Goal: Information Seeking & Learning: Learn about a topic

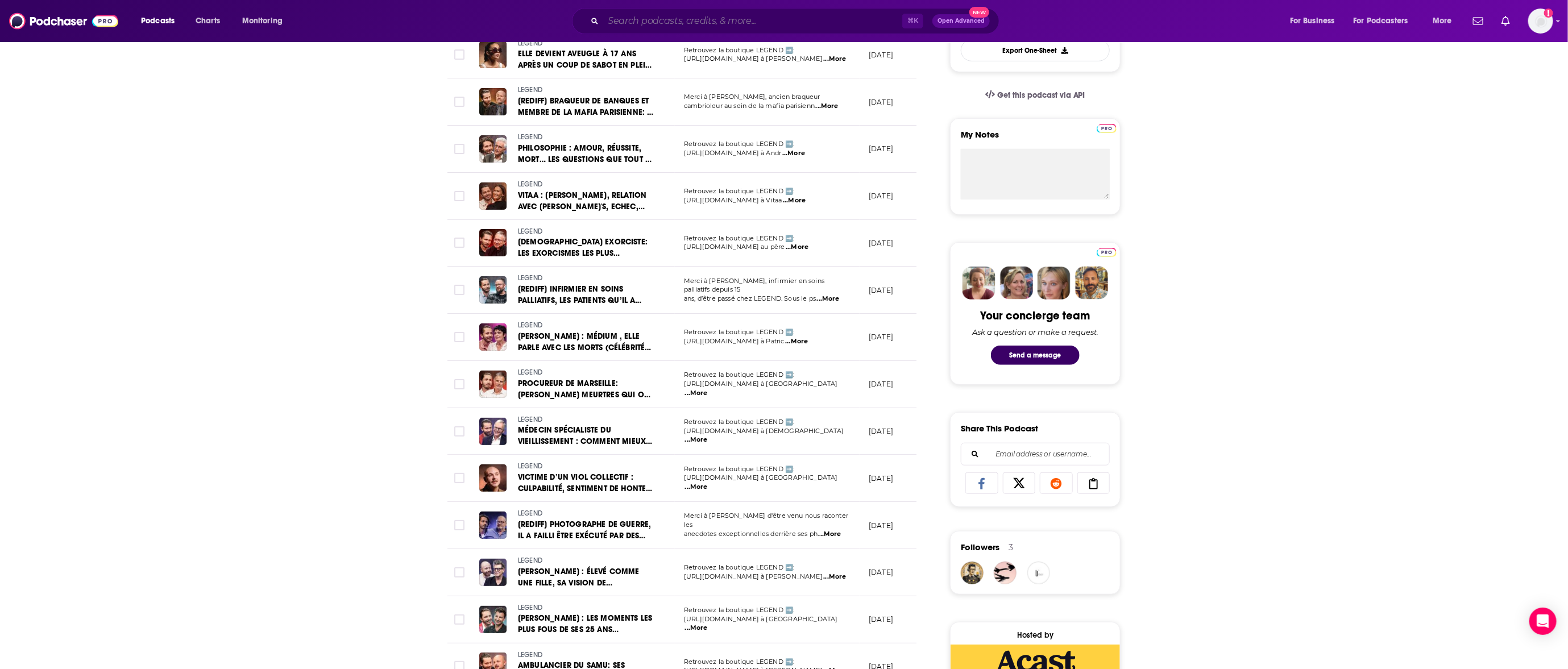
click at [703, 21] on input "Search podcasts, credits, & more..." at bounding box center [753, 21] width 299 height 18
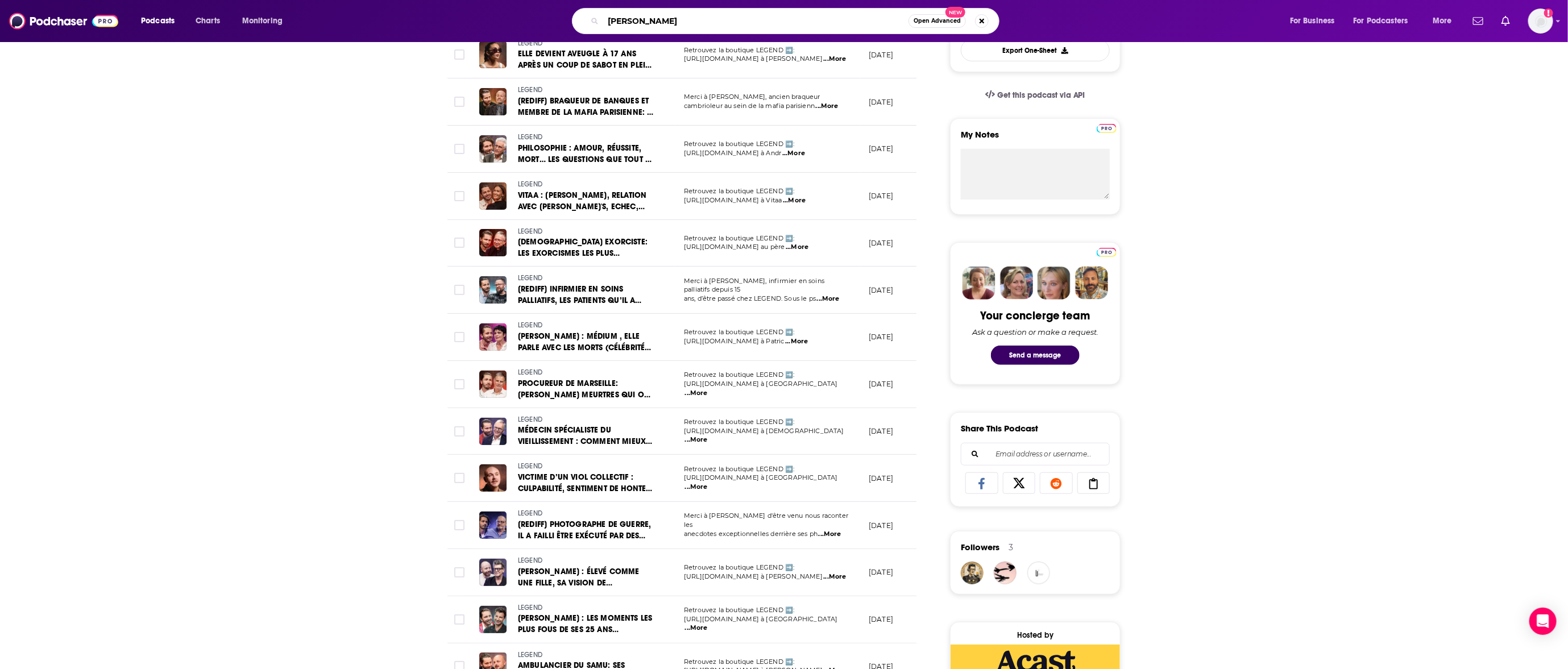
type input "babbel"
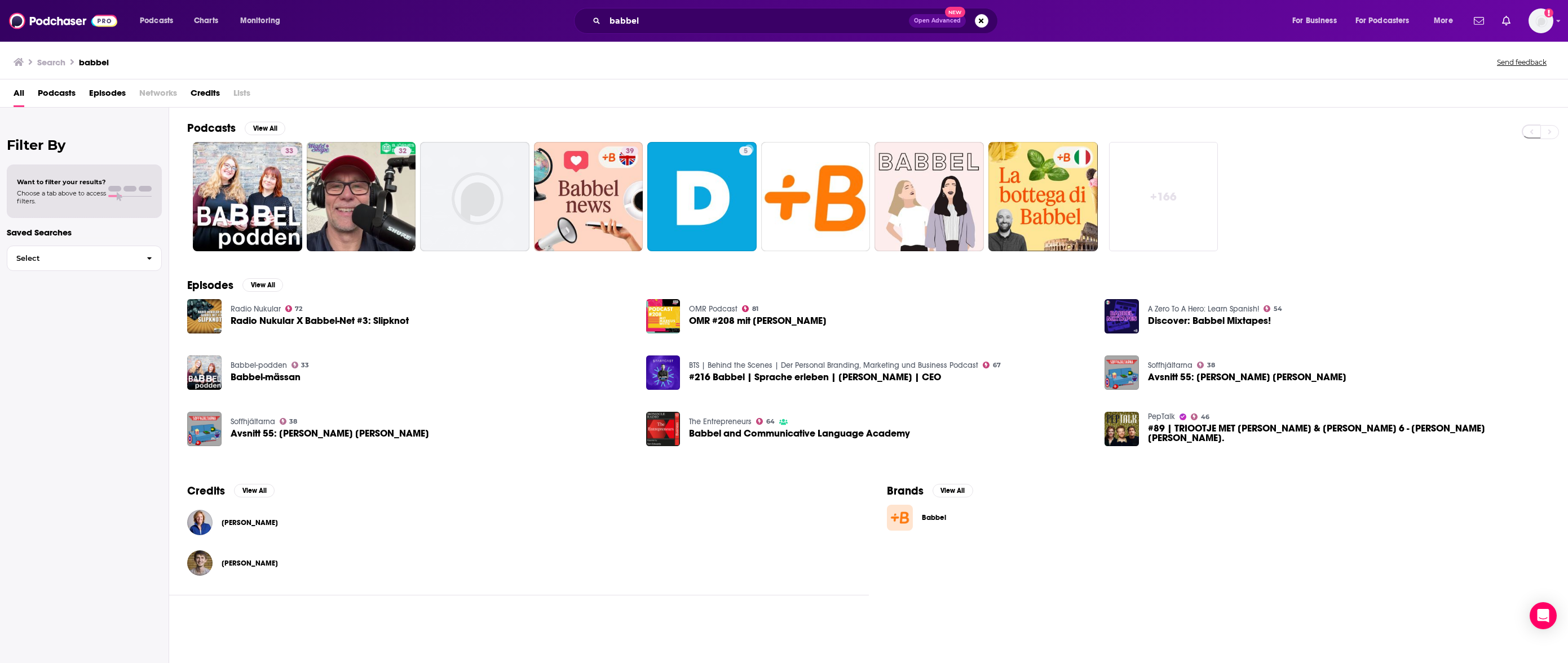
click at [927, 522] on span "Babbel" at bounding box center [955, 517] width 66 height 9
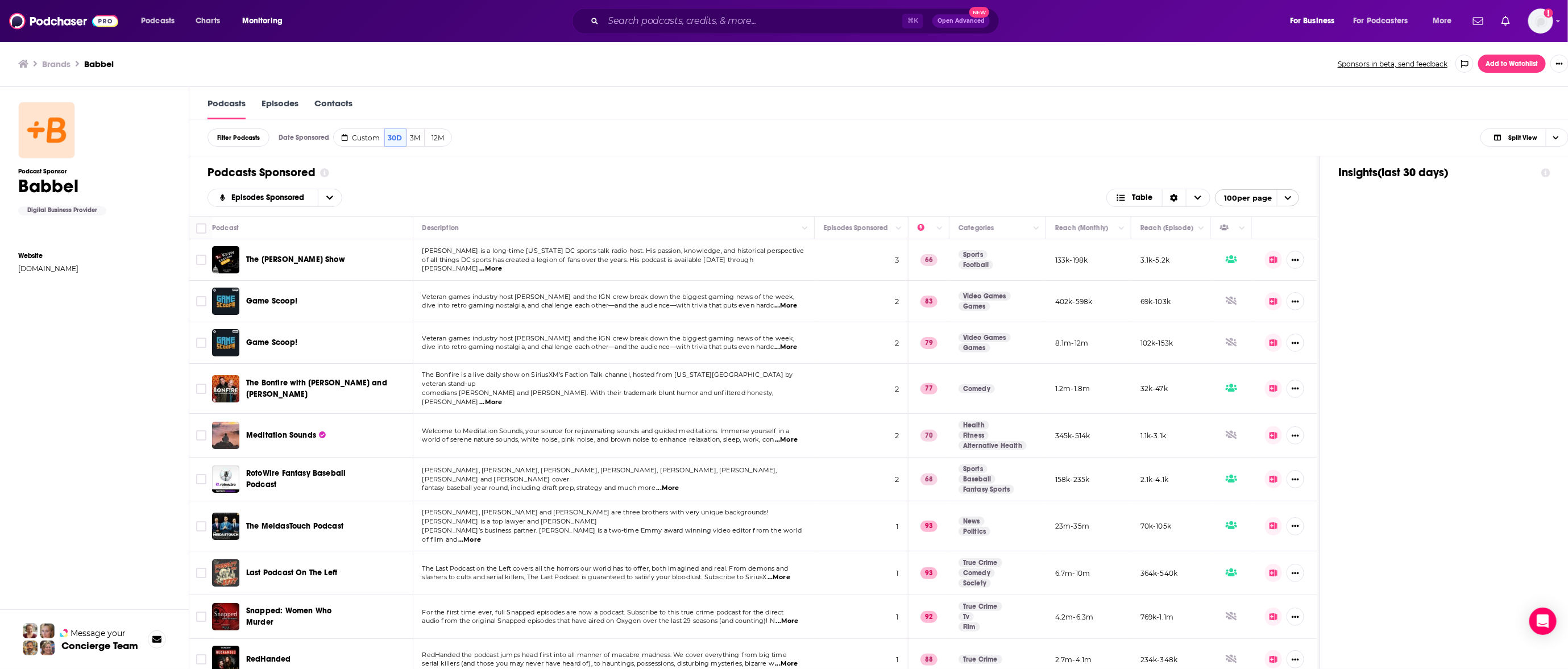
click at [98, 510] on div "Podcast Sponsor Babbel Digital Business Provider Website [DOMAIN_NAME]" at bounding box center [94, 391] width 153 height 586
click at [364, 140] on span "Custom" at bounding box center [367, 138] width 28 height 8
select select "6"
select select "2025"
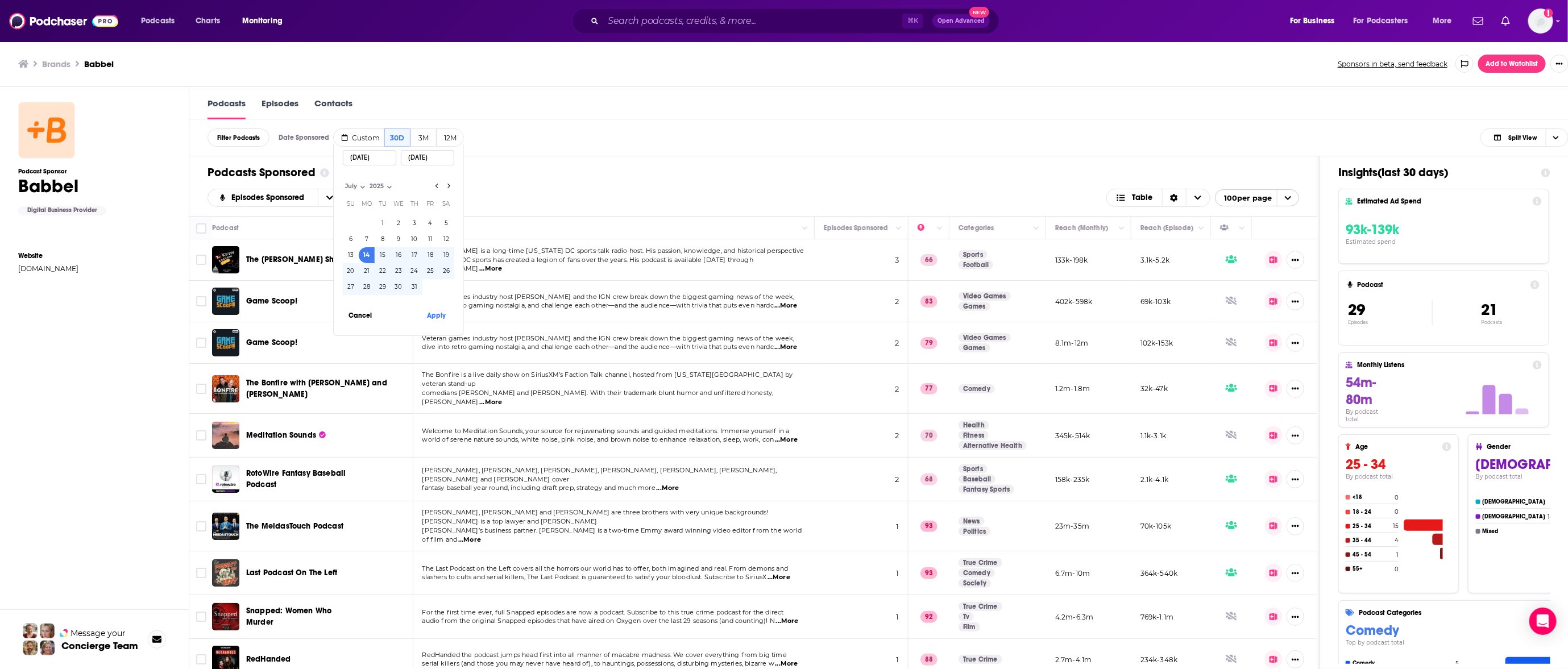
click at [386, 160] on input "[DATE]" at bounding box center [369, 158] width 53 height 16
click at [384, 160] on input "[DATE]" at bounding box center [369, 158] width 53 height 16
click at [447, 158] on input "[DATE]" at bounding box center [427, 158] width 53 height 16
click at [368, 254] on button "14" at bounding box center [366, 255] width 16 height 16
click at [350, 271] on button "20" at bounding box center [350, 270] width 16 height 16
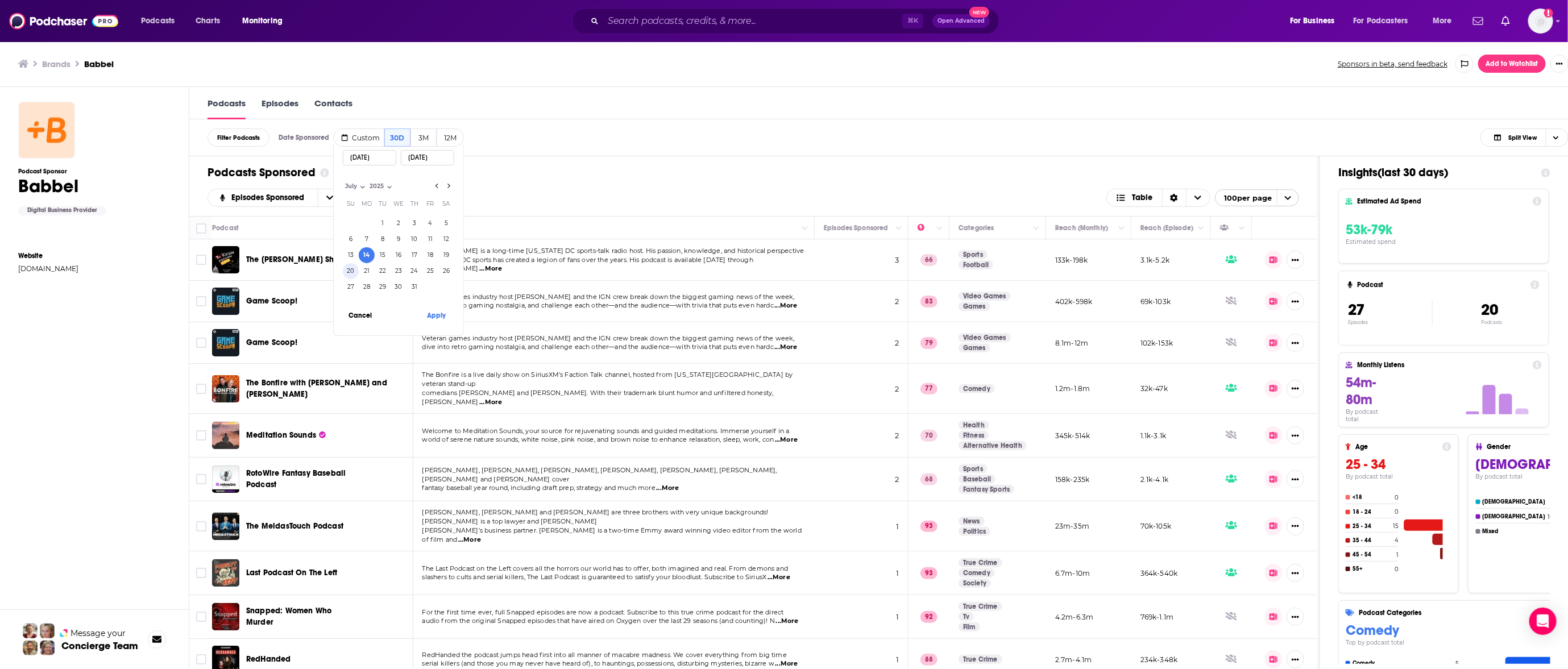
type input "[DATE]"
click at [441, 315] on button "Apply" at bounding box center [437, 315] width 34 height 21
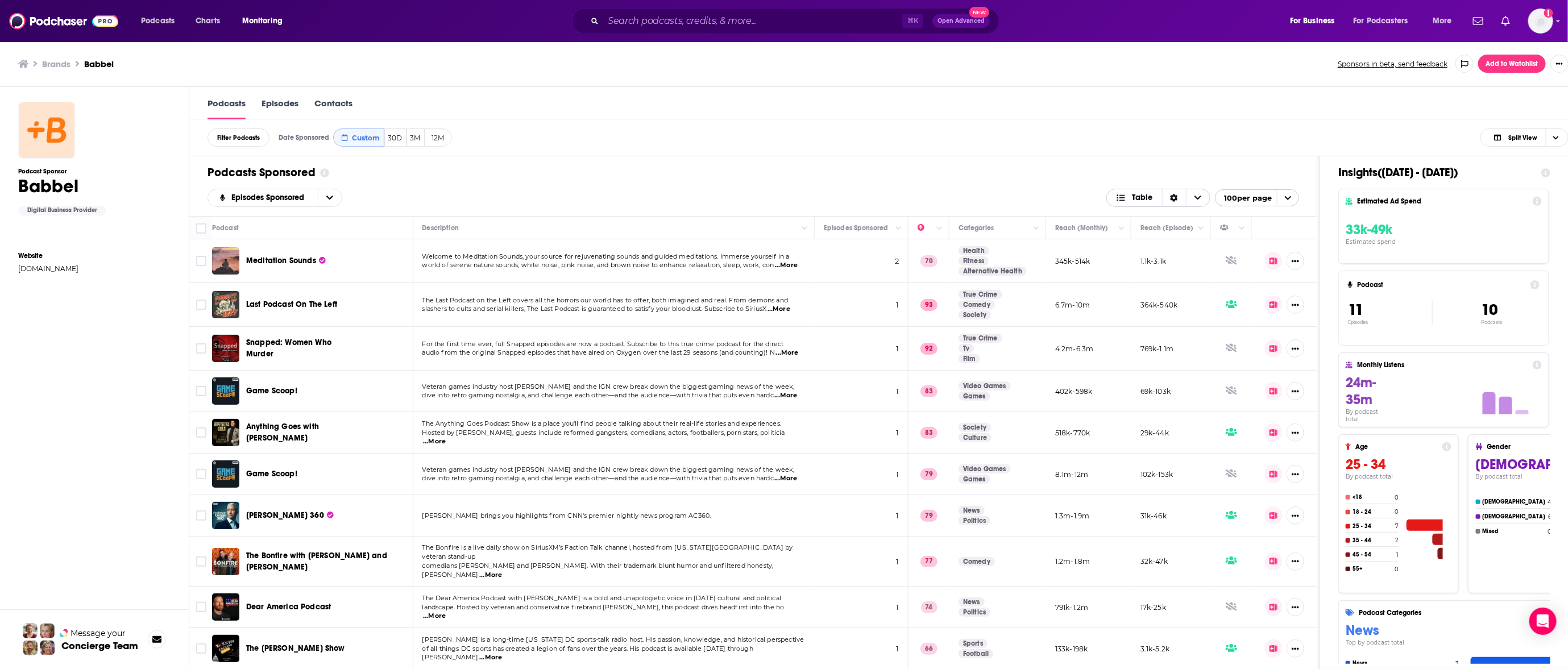
click at [1209, 203] on span "Choose View" at bounding box center [1197, 198] width 24 height 17
click at [1186, 201] on div "Sort Direction" at bounding box center [1174, 198] width 24 height 17
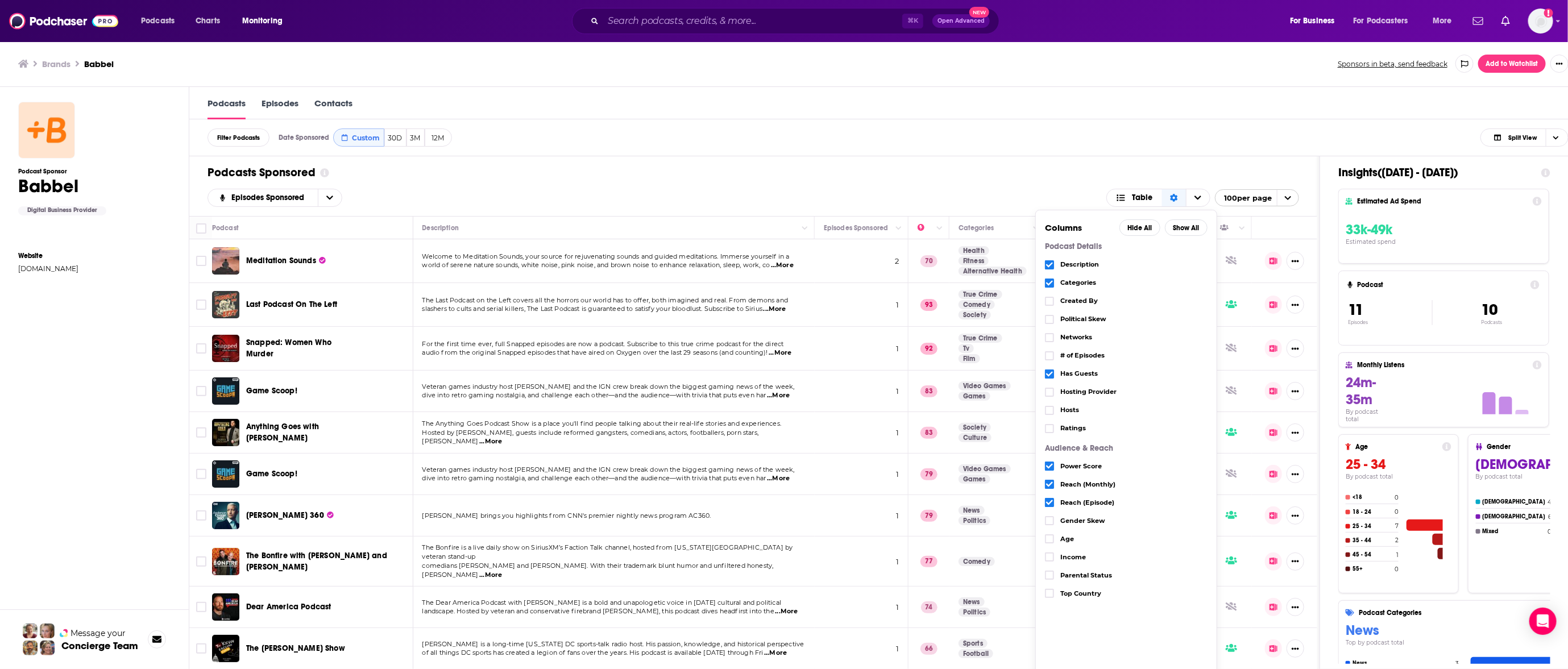
click at [1170, 637] on div "Podcast Details Description Categories Created By Political Skew Networks # of …" at bounding box center [1126, 482] width 163 height 488
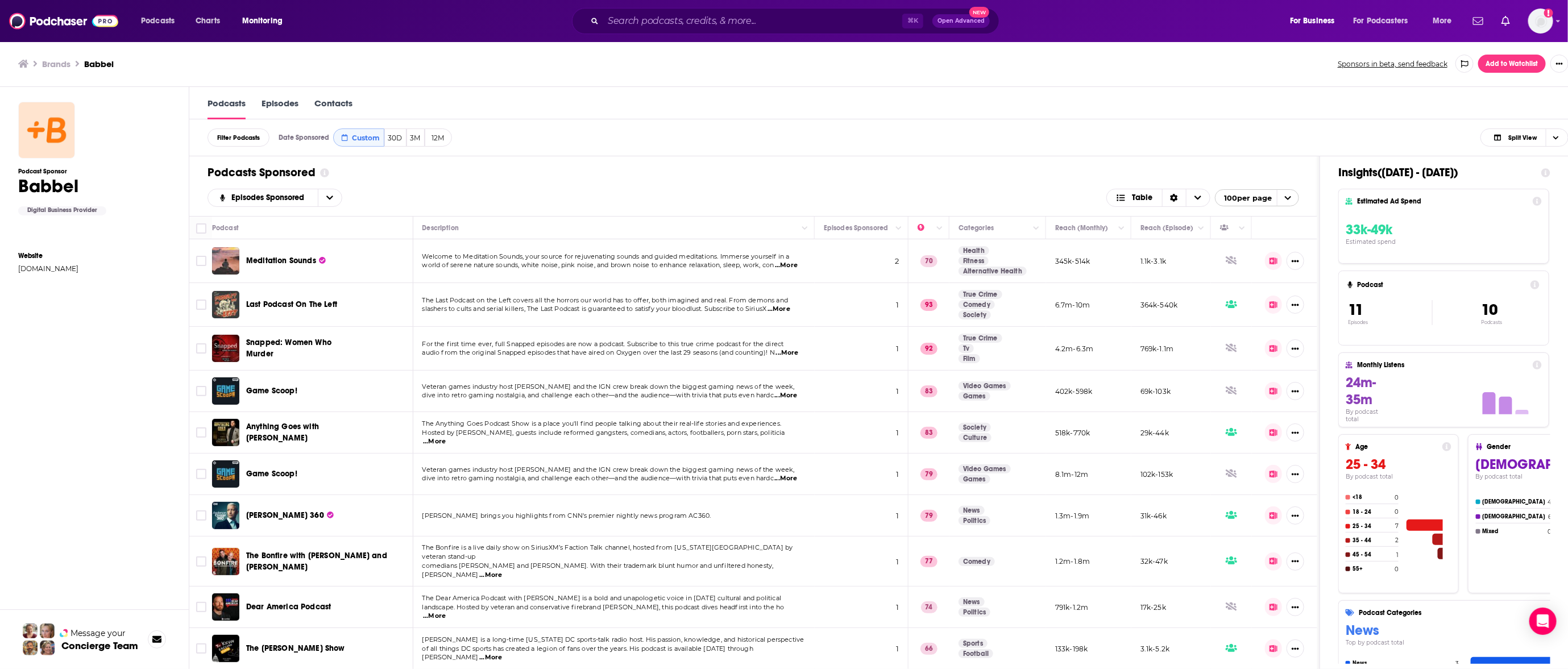
click at [562, 272] on td "Welcome to Meditation Sounds, your source for rejuvenating sounds and guided me…" at bounding box center [614, 261] width 402 height 44
click at [636, 273] on td "Welcome to Meditation Sounds, your source for rejuvenating sounds and guided me…" at bounding box center [614, 261] width 402 height 44
click at [1304, 263] on button "Show More Button" at bounding box center [1295, 261] width 18 height 18
click at [1531, 167] on h1 "Insights ( [DATE] - [DATE] )" at bounding box center [1435, 172] width 194 height 14
click at [1527, 140] on span "Split View" at bounding box center [1522, 138] width 29 height 7
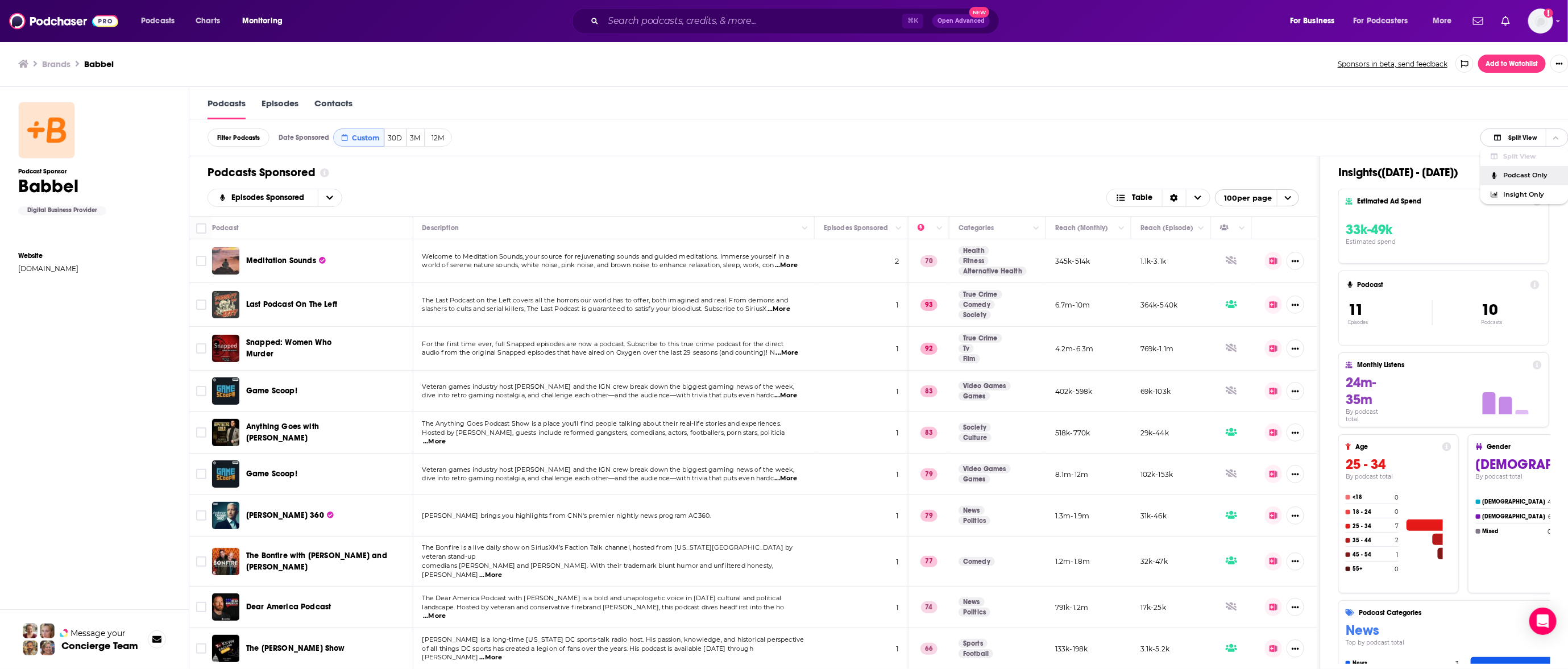
click at [1544, 179] on span "Podcast Only" at bounding box center [1531, 176] width 56 height 7
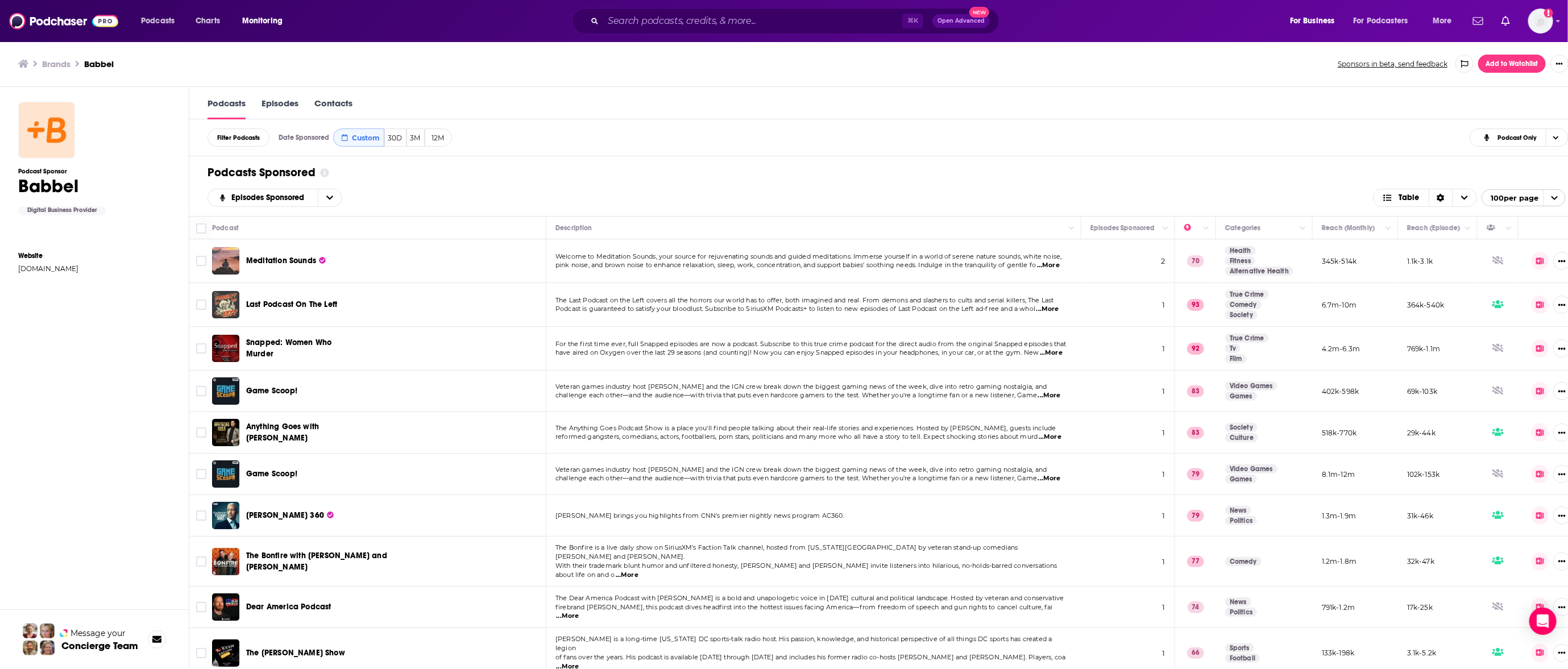
click at [1189, 201] on div "Episodes Sponsored Table 100 per page" at bounding box center [886, 198] width 1358 height 18
click at [622, 254] on span "Welcome to Meditation Sounds, your source for rejuvenating sounds and guided me…" at bounding box center [808, 256] width 506 height 8
click at [1544, 263] on icon at bounding box center [1540, 261] width 8 height 7
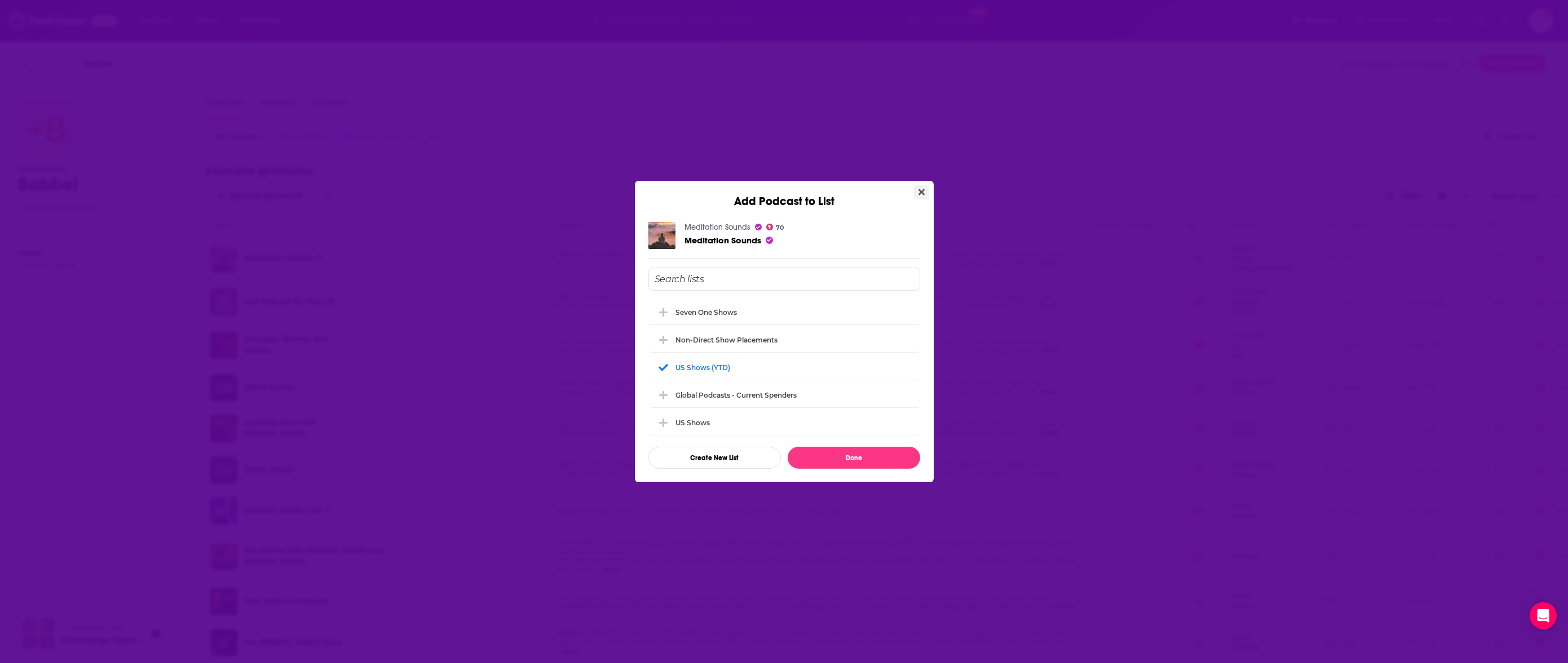
click at [919, 193] on icon "Close" at bounding box center [922, 192] width 6 height 9
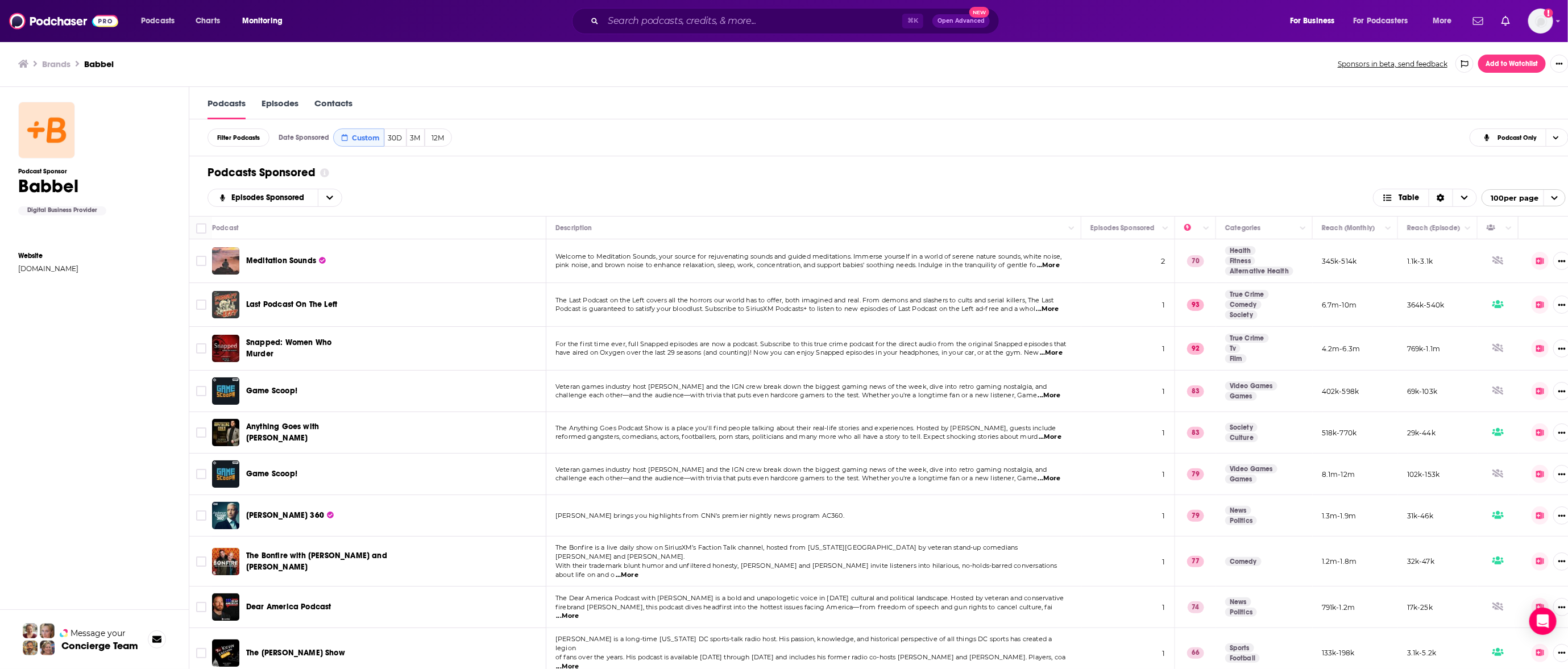
click at [543, 245] on td "Meditation Sounds" at bounding box center [379, 261] width 334 height 44
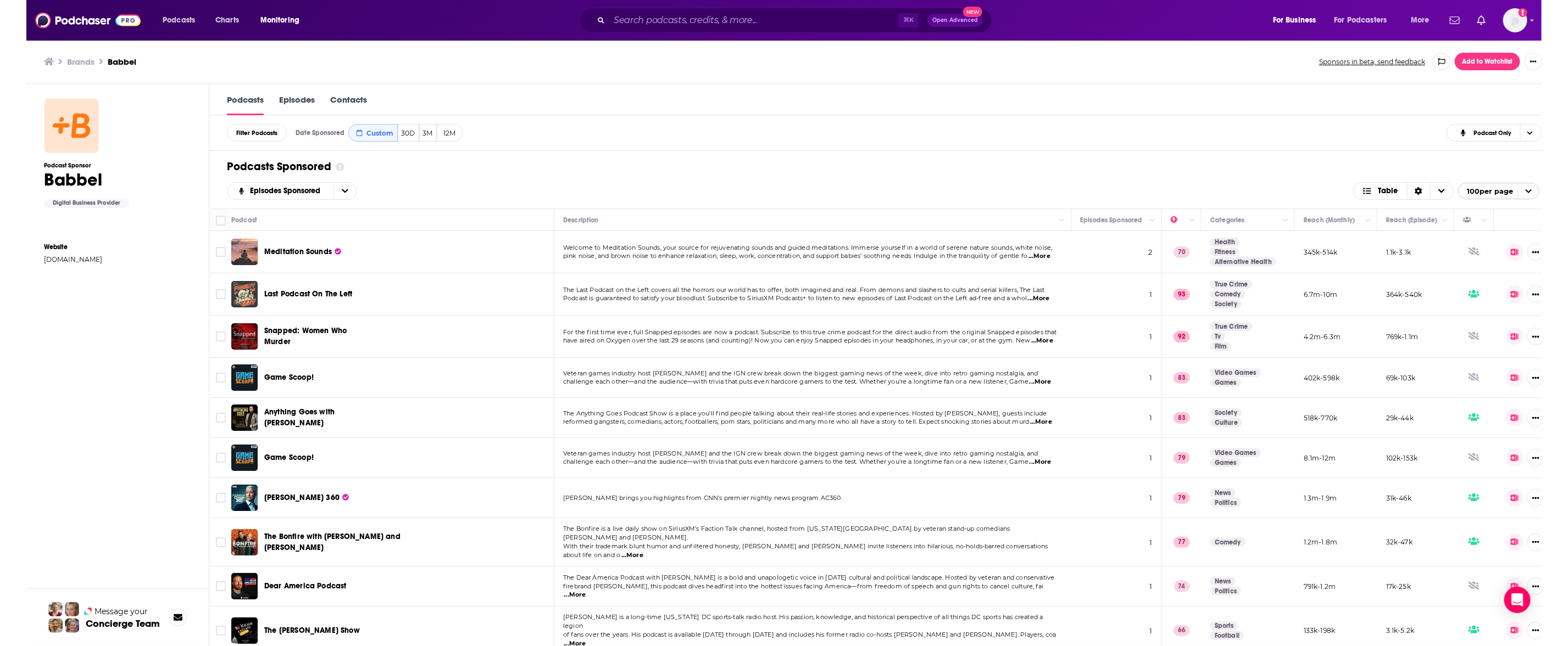
scroll to position [1, 0]
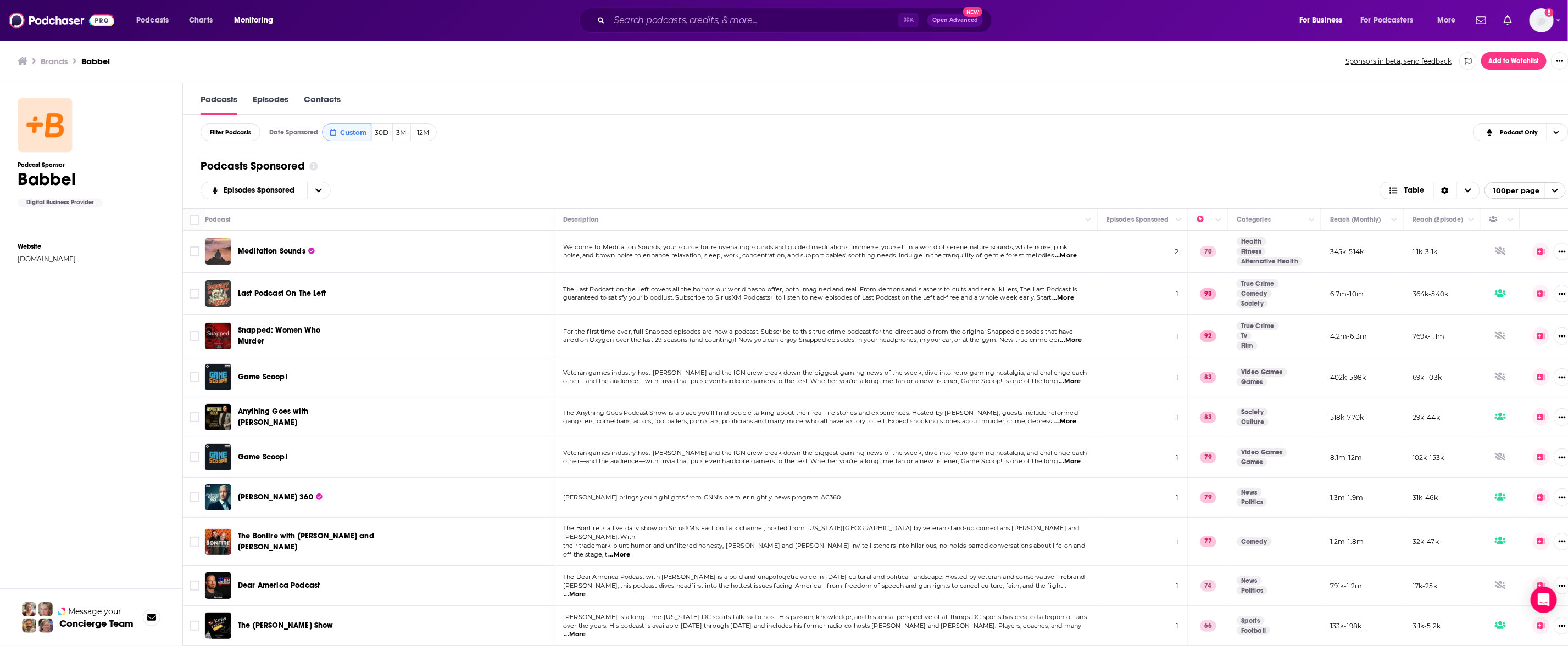
click at [1265, 167] on div "Podcasts Sponsored" at bounding box center [883, 166] width 1365 height 13
click at [1471, 192] on icon "Choose View" at bounding box center [1468, 191] width 6 height 8
click at [1417, 194] on span "Table" at bounding box center [1414, 191] width 20 height 8
click at [1416, 190] on span "Table" at bounding box center [1414, 191] width 20 height 8
click at [1449, 189] on icon "Sort Direction" at bounding box center [1445, 191] width 8 height 8
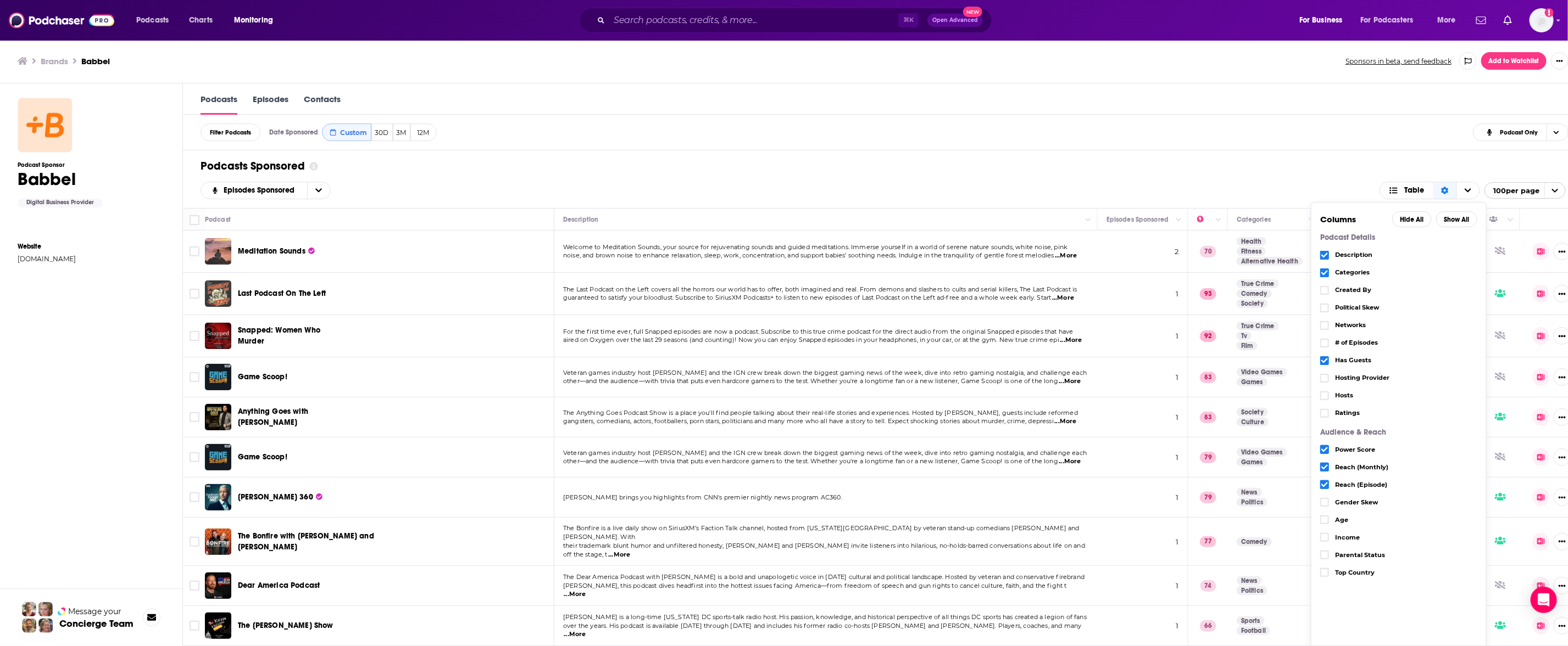
click at [1329, 365] on span "Choose View" at bounding box center [1324, 360] width 9 height 9
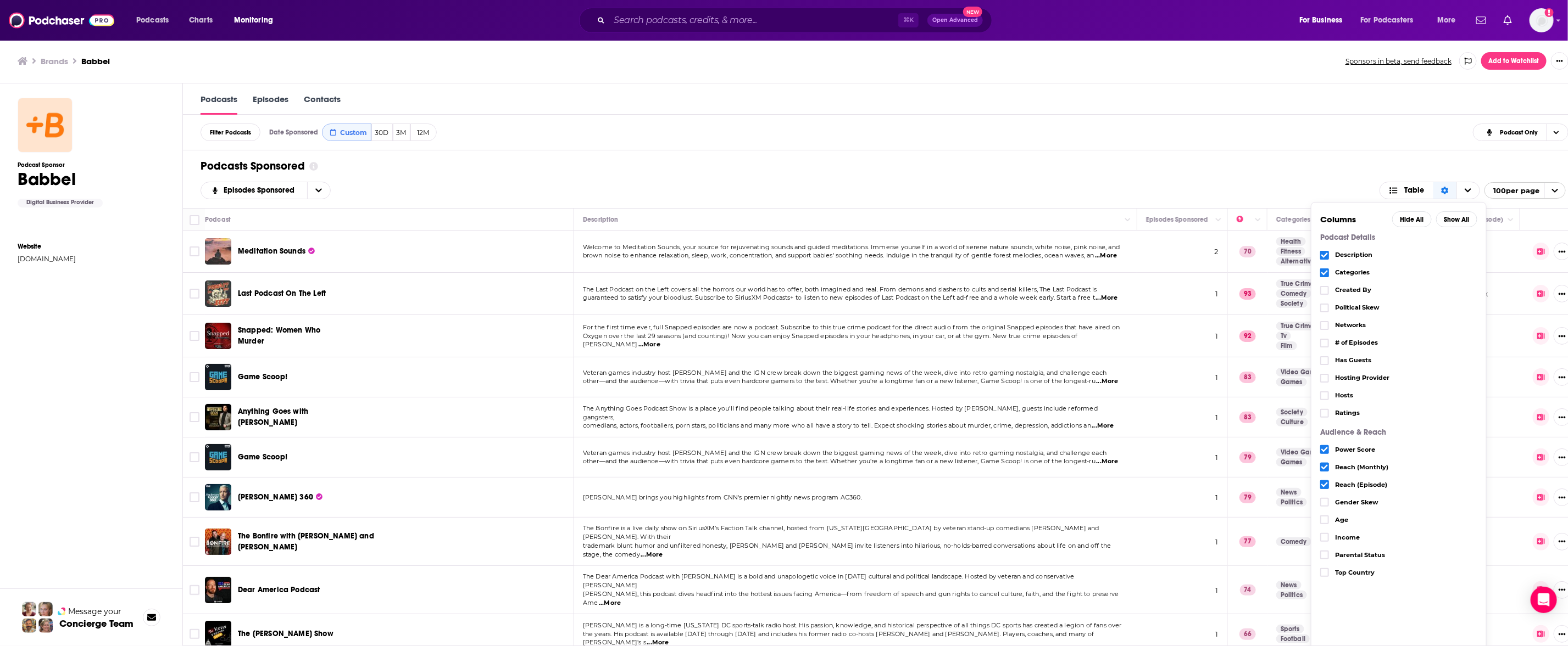
click at [1328, 453] on icon "Choose View" at bounding box center [1324, 450] width 6 height 6
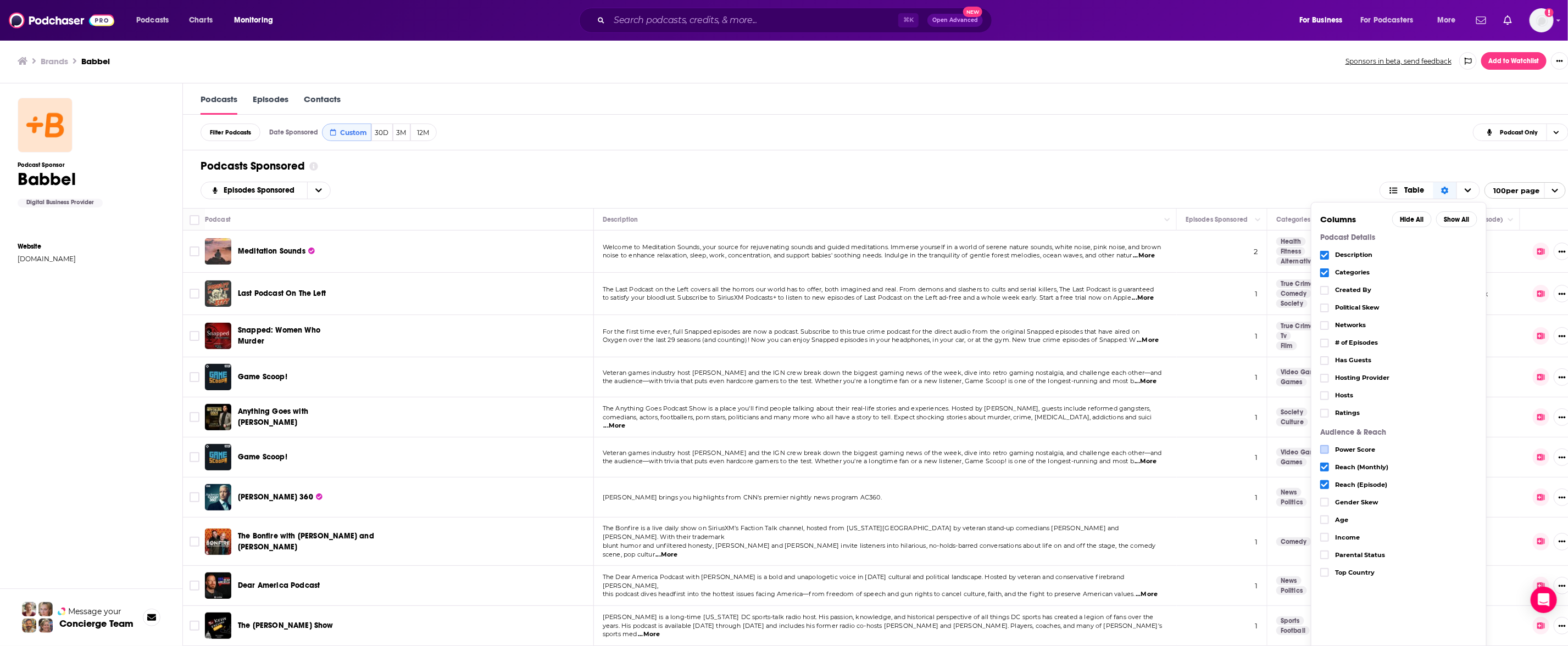
click at [1328, 469] on icon "Choose View" at bounding box center [1324, 467] width 6 height 6
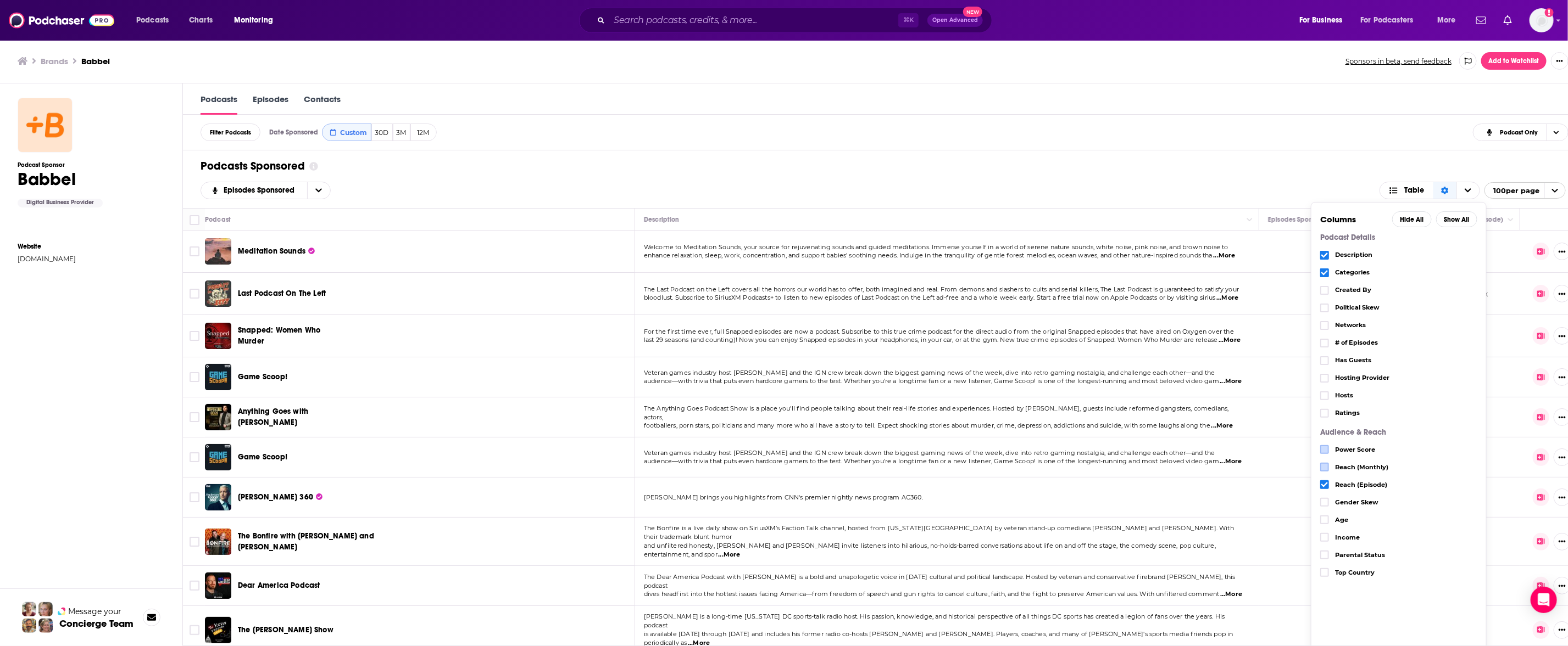
click at [1328, 484] on icon "Choose View" at bounding box center [1324, 485] width 6 height 6
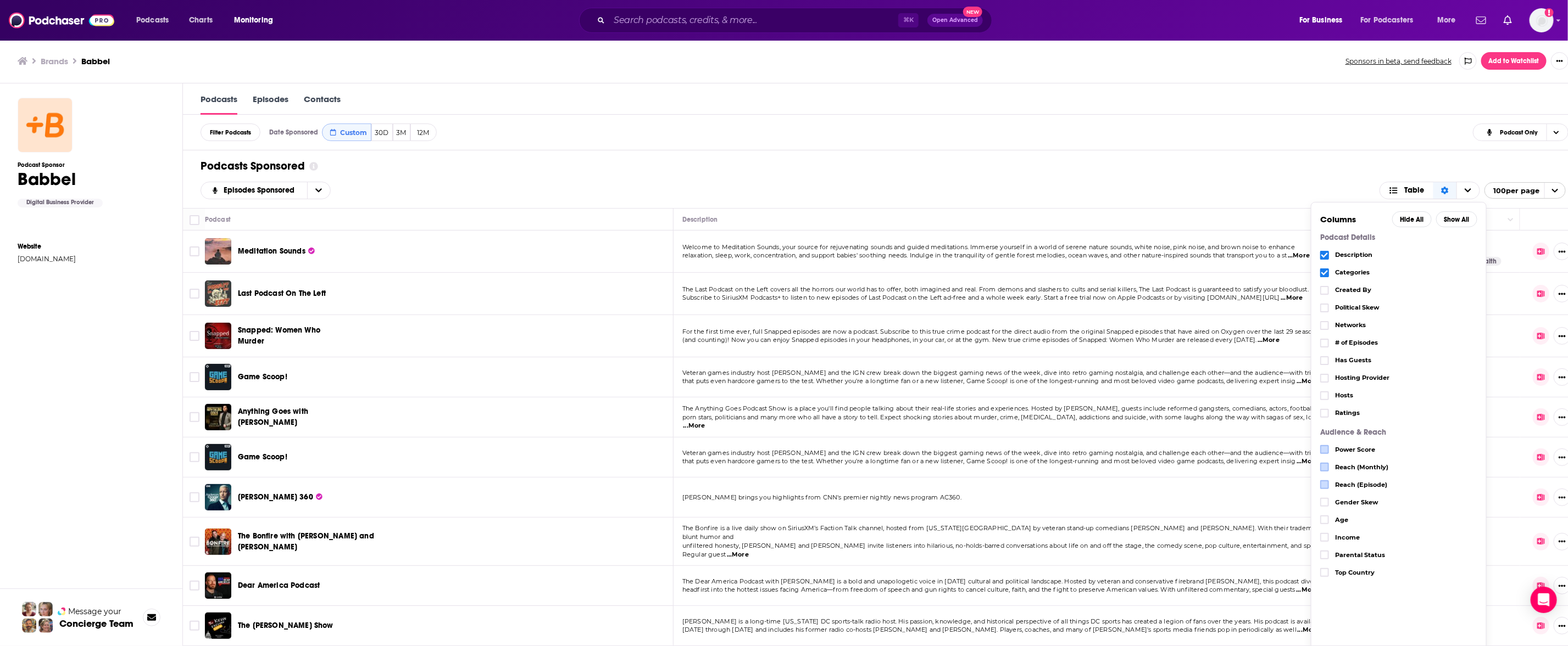
click at [273, 105] on link "Episodes" at bounding box center [270, 104] width 36 height 21
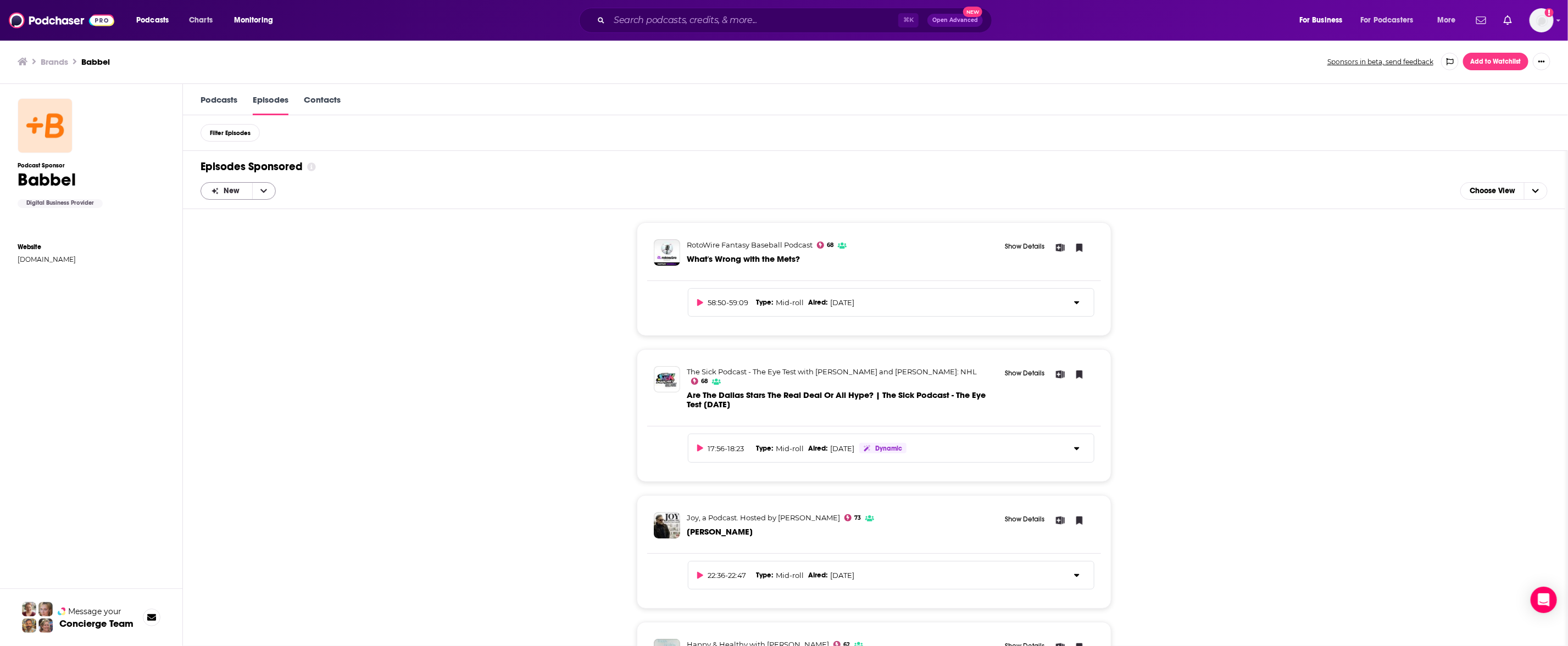
click at [266, 189] on icon "open menu" at bounding box center [264, 191] width 6 height 8
click at [361, 328] on div "RotoWire Fantasy Baseball Podcast 68 What's Wrong with the Mets? Show Details 5…" at bounding box center [874, 428] width 1347 height 438
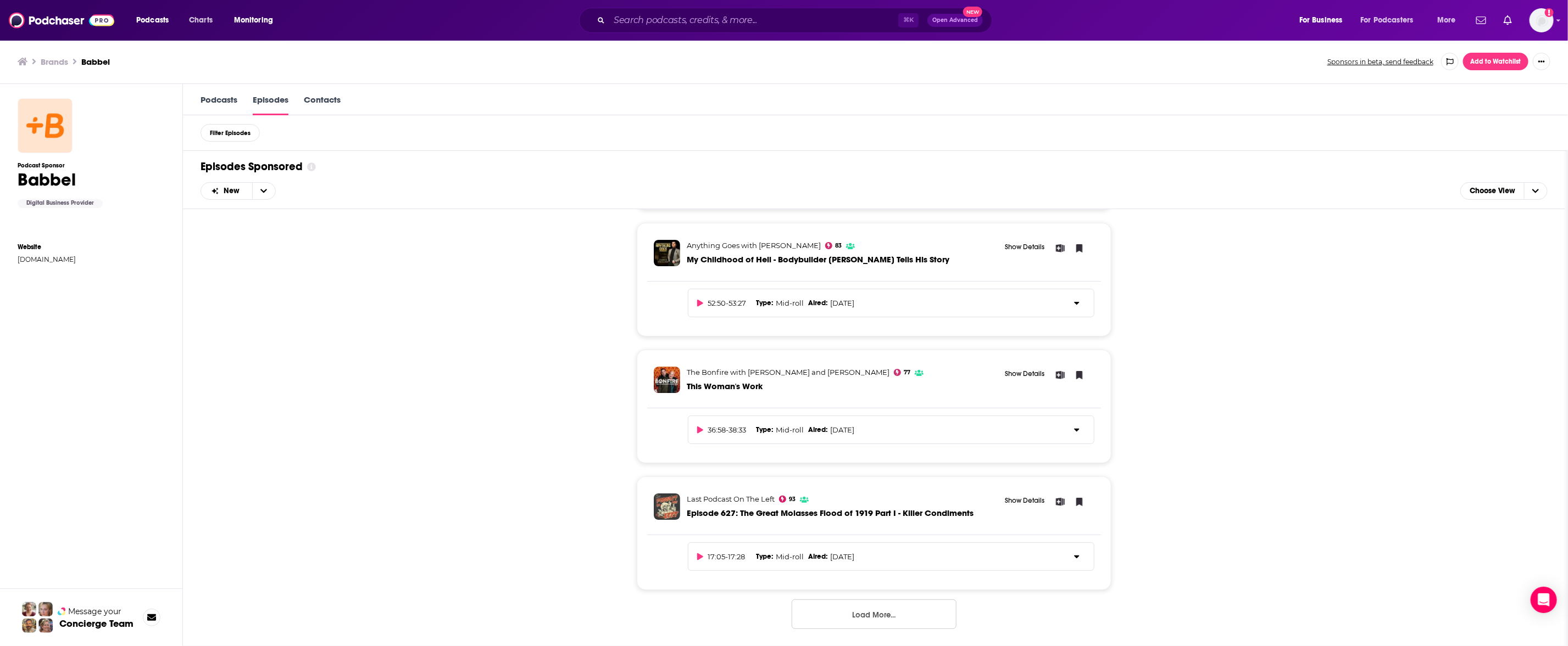
scroll to position [1, 0]
click at [1495, 196] on span "Choose View" at bounding box center [1492, 191] width 63 height 19
click at [1513, 207] on span "Card" at bounding box center [1511, 209] width 56 height 6
click at [896, 610] on button "Load More..." at bounding box center [874, 614] width 165 height 30
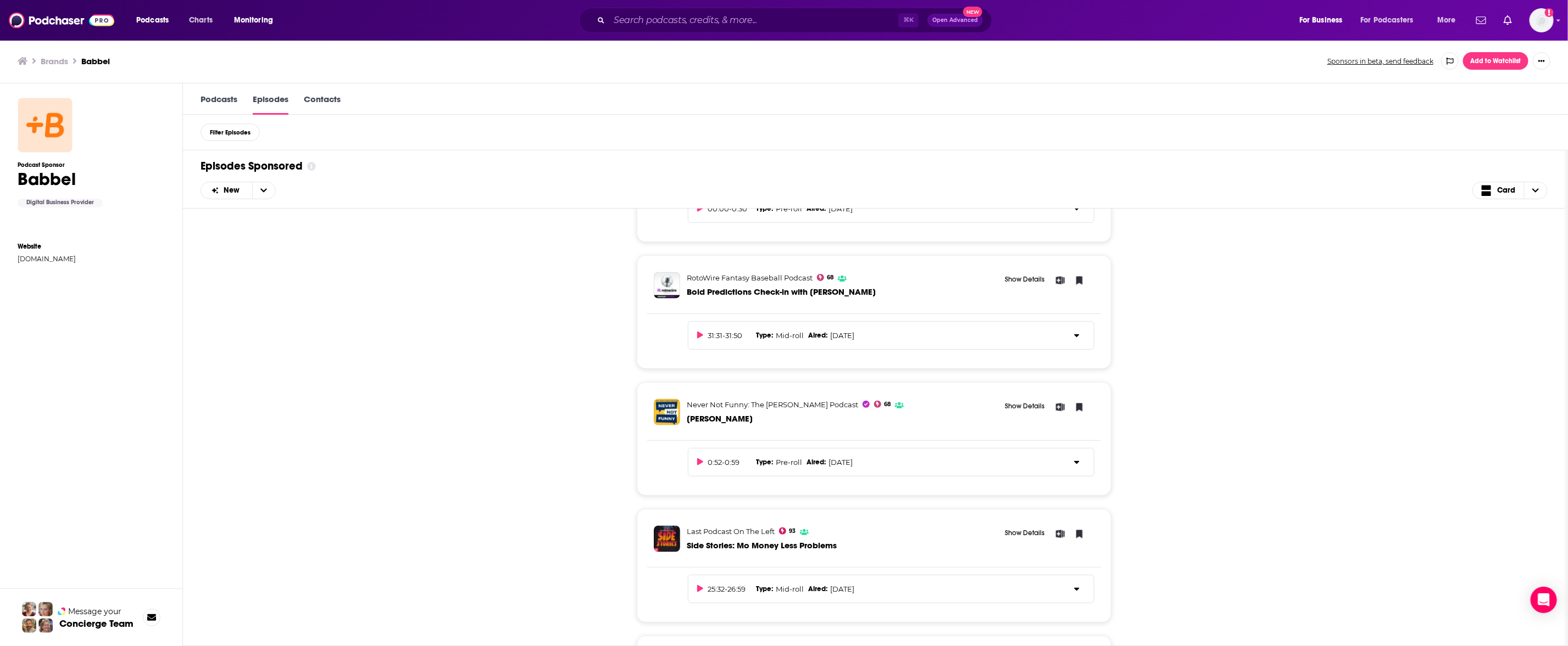
scroll to position [4479, 0]
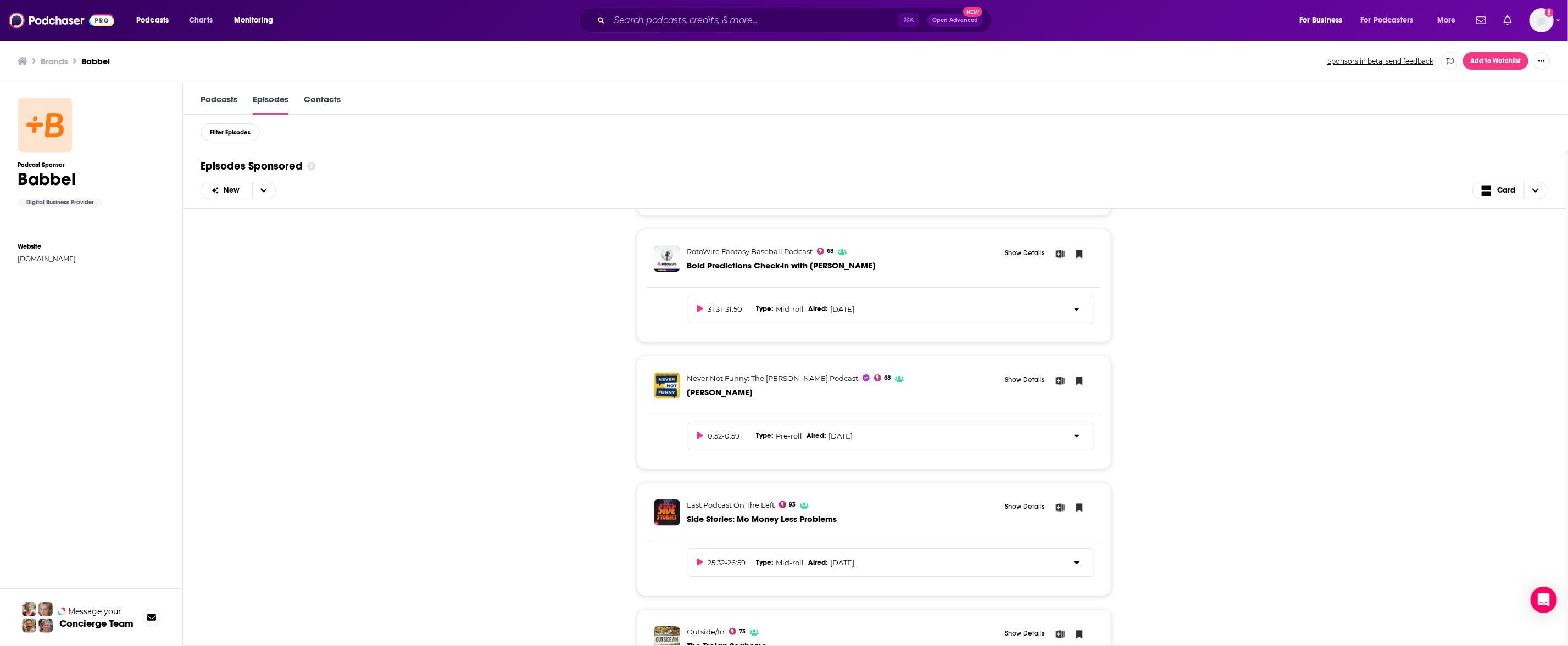
click at [1322, 364] on div "RotoWire Fantasy Baseball Podcast 68 What's Wrong with the Mets? Show Details 5…" at bounding box center [874, 428] width 1347 height 438
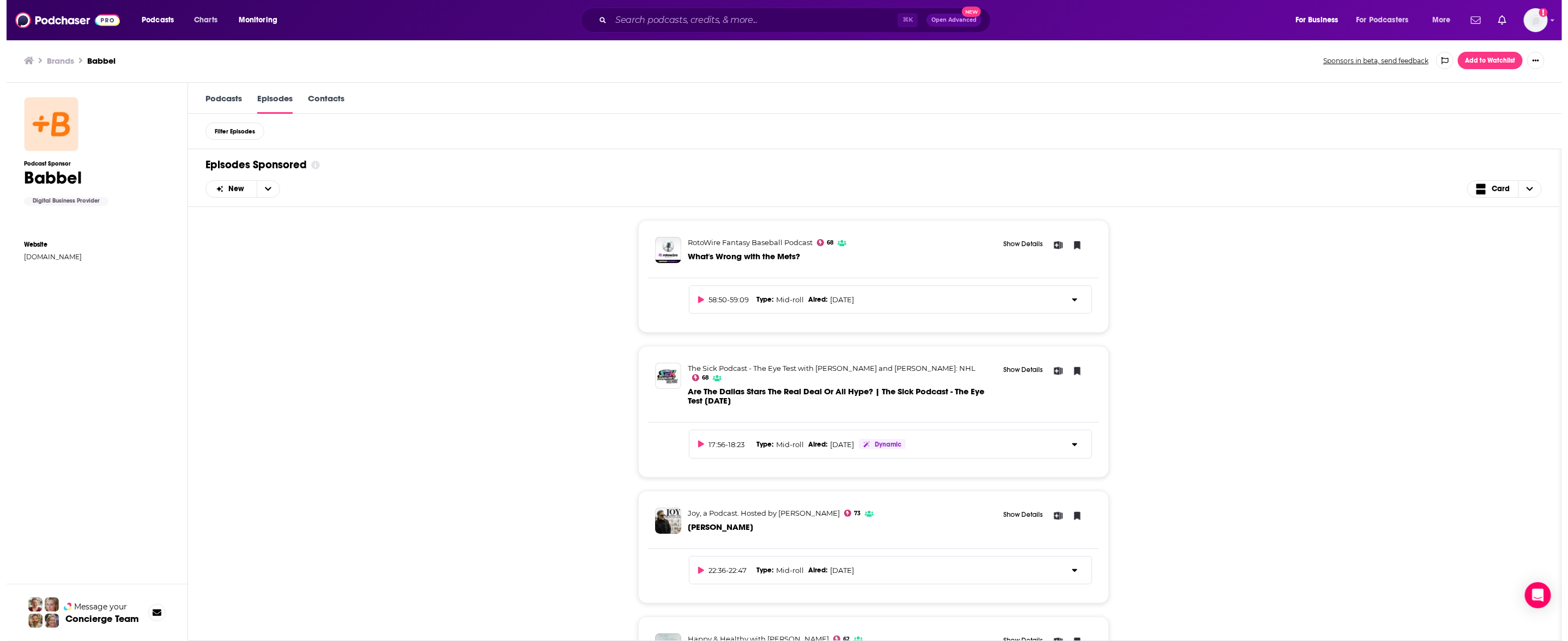
scroll to position [0, 0]
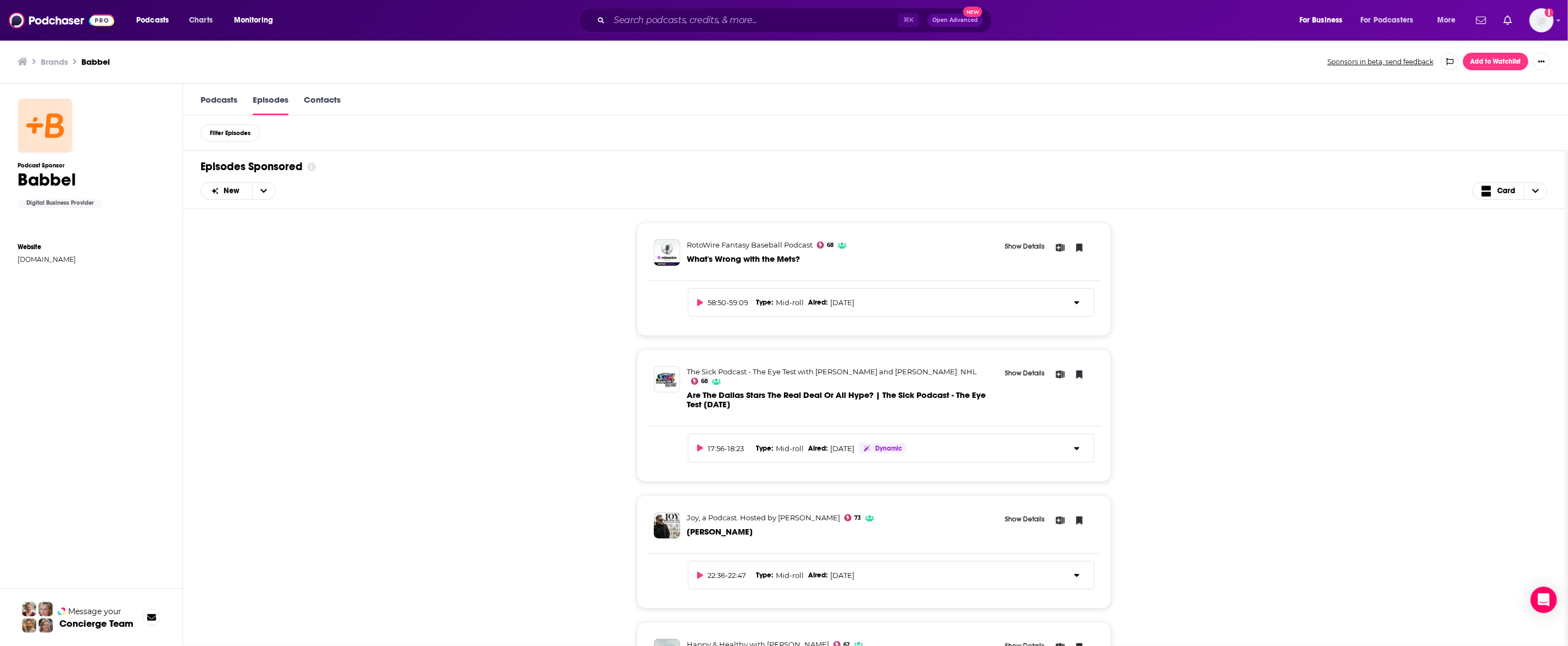
click at [221, 106] on link "Podcasts" at bounding box center [219, 105] width 37 height 21
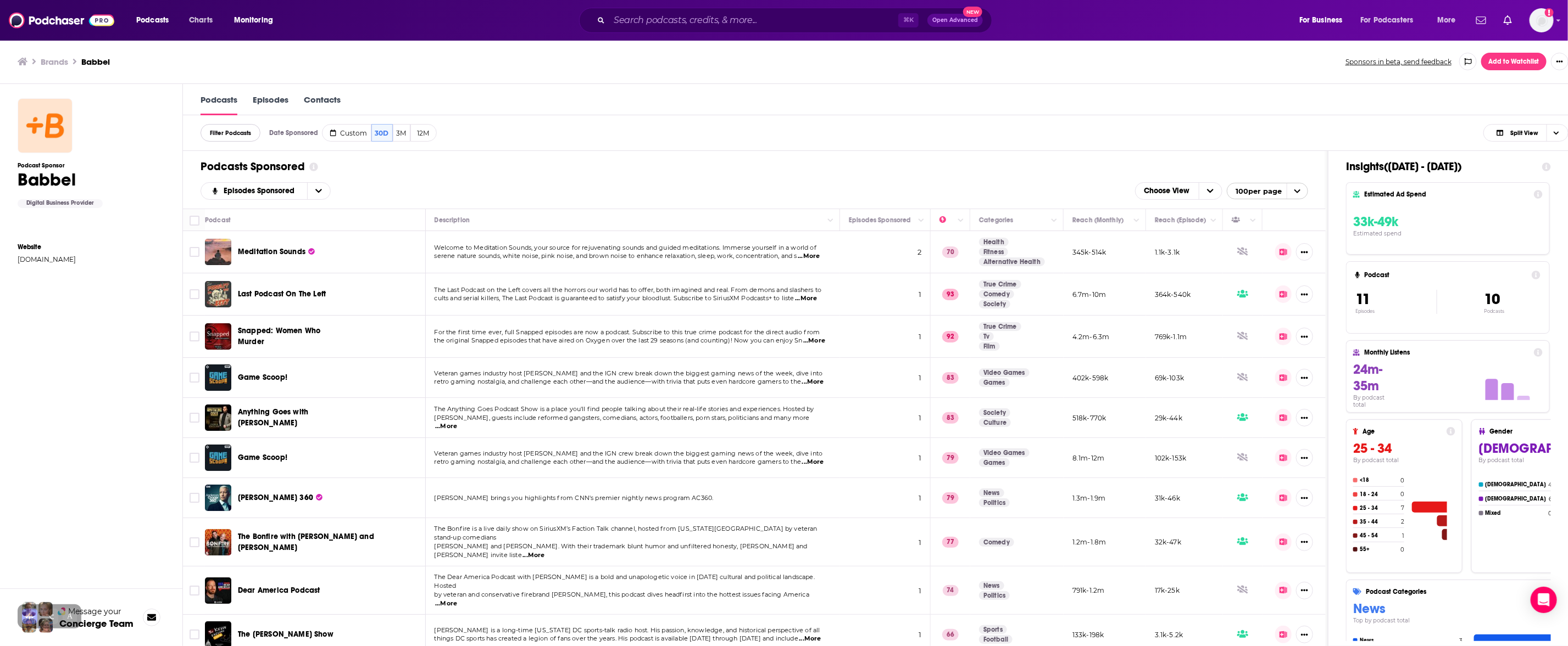
click at [237, 133] on span "Filter Podcasts" at bounding box center [230, 133] width 41 height 6
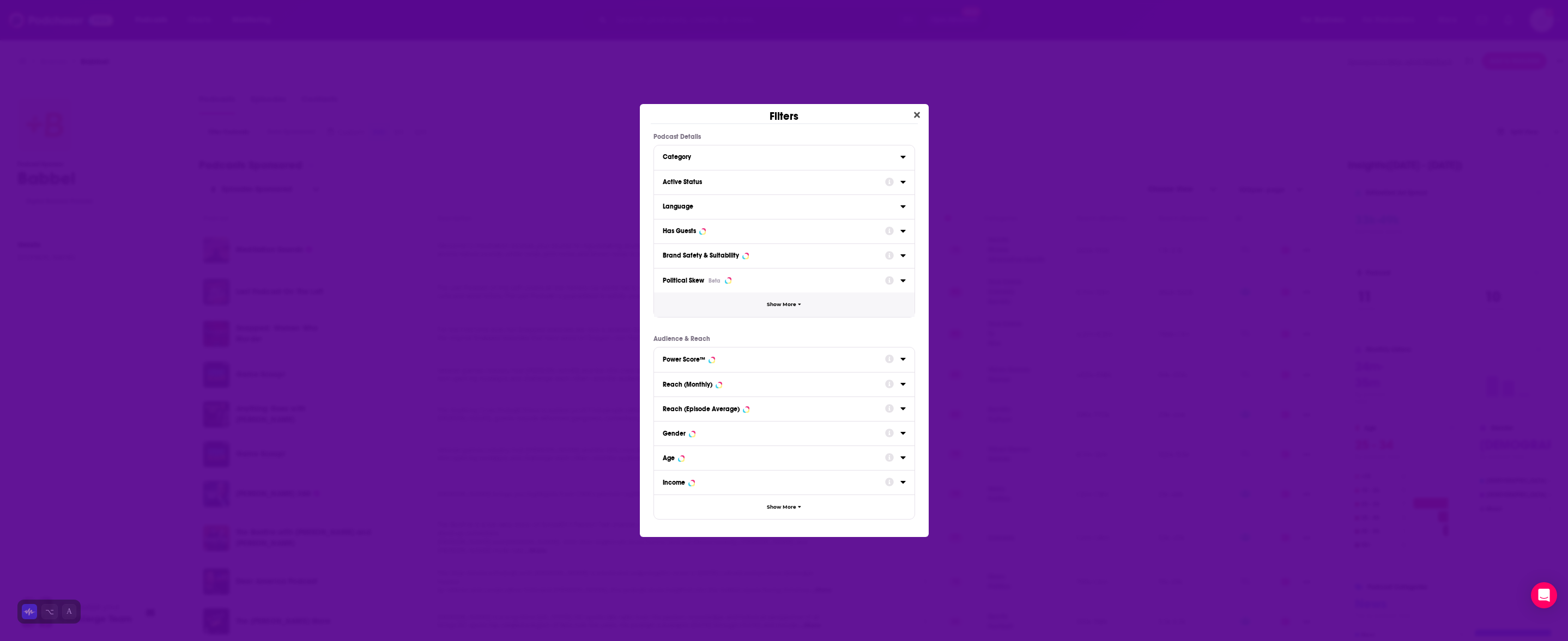
click at [794, 311] on button "Show More" at bounding box center [784, 304] width 261 height 24
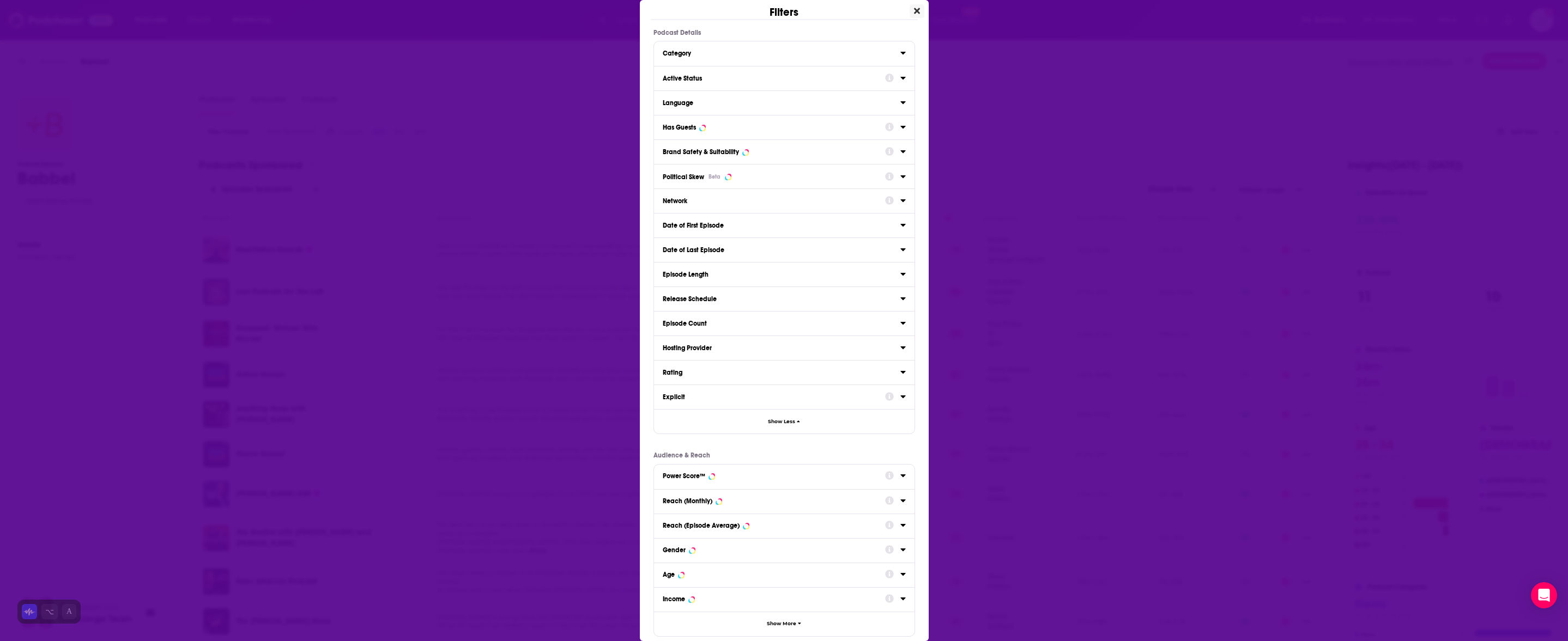
click at [914, 13] on icon "Close" at bounding box center [917, 10] width 6 height 9
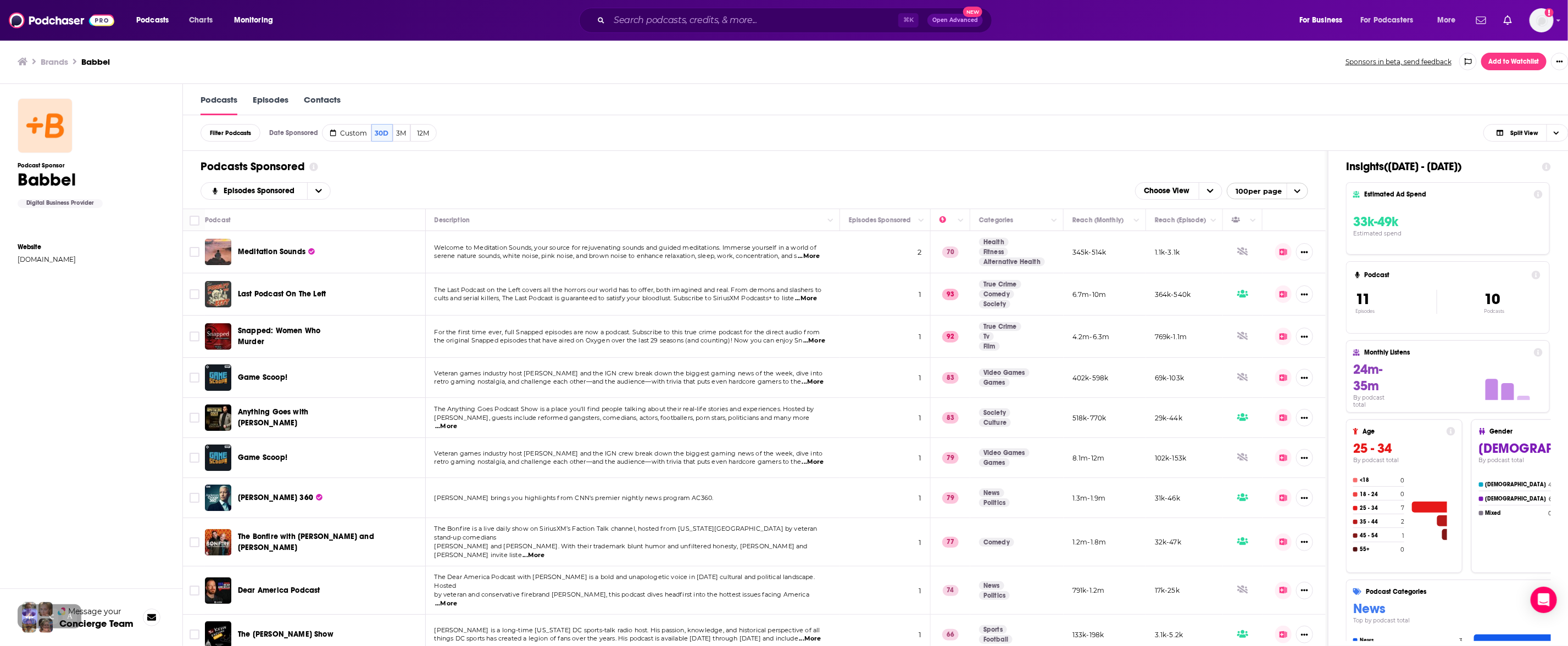
click at [214, 222] on div "Podcast" at bounding box center [218, 220] width 26 height 13
click at [313, 194] on button "open menu" at bounding box center [318, 191] width 23 height 17
click at [481, 173] on div "Podcasts Sponsored" at bounding box center [754, 166] width 1108 height 13
click at [299, 297] on span "Last Podcast On The Left" at bounding box center [281, 294] width 88 height 9
click at [579, 296] on span "cults and serial killers, The Last Podcast is guaranteed to satisfy your bloodl…" at bounding box center [615, 298] width 360 height 8
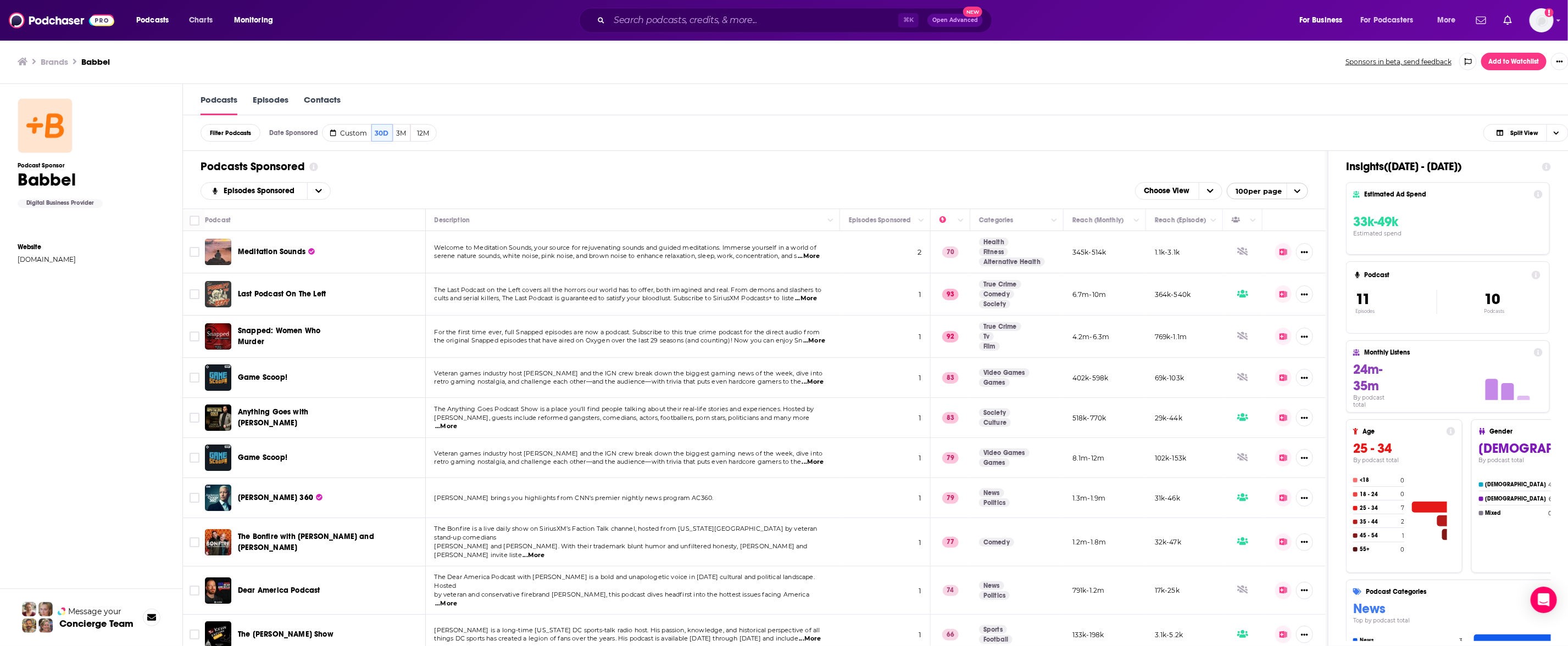
click at [959, 295] on p "93" at bounding box center [950, 294] width 17 height 11
click at [1308, 297] on icon "Show More Button" at bounding box center [1304, 294] width 7 height 7
click at [1184, 297] on p "364k-540k" at bounding box center [1173, 295] width 36 height 9
click at [863, 303] on td "1" at bounding box center [885, 295] width 91 height 43
click at [643, 307] on td "The Last Podcast on the Left covers all the horrors our world has to offer, bot…" at bounding box center [634, 295] width 415 height 43
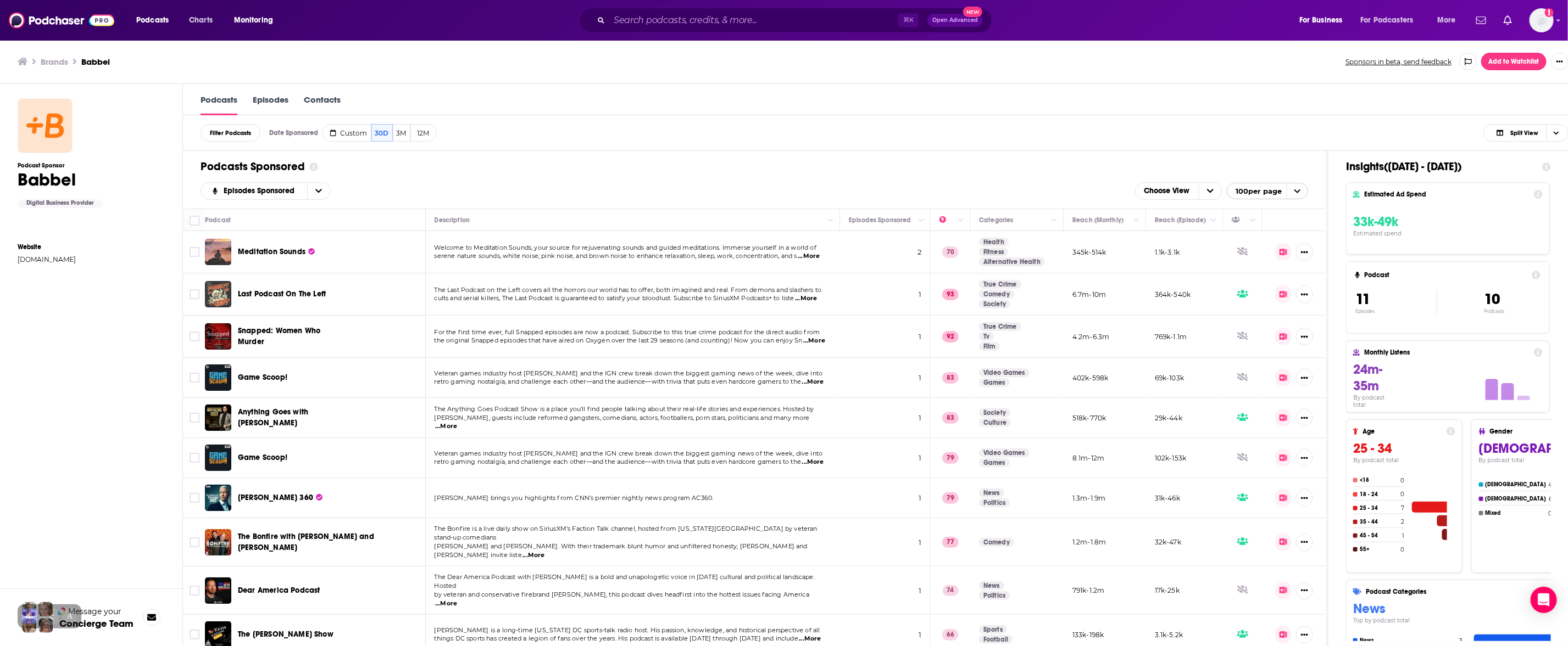
click at [283, 304] on div "Last Podcast On The Left" at bounding box center [294, 293] width 114 height 26
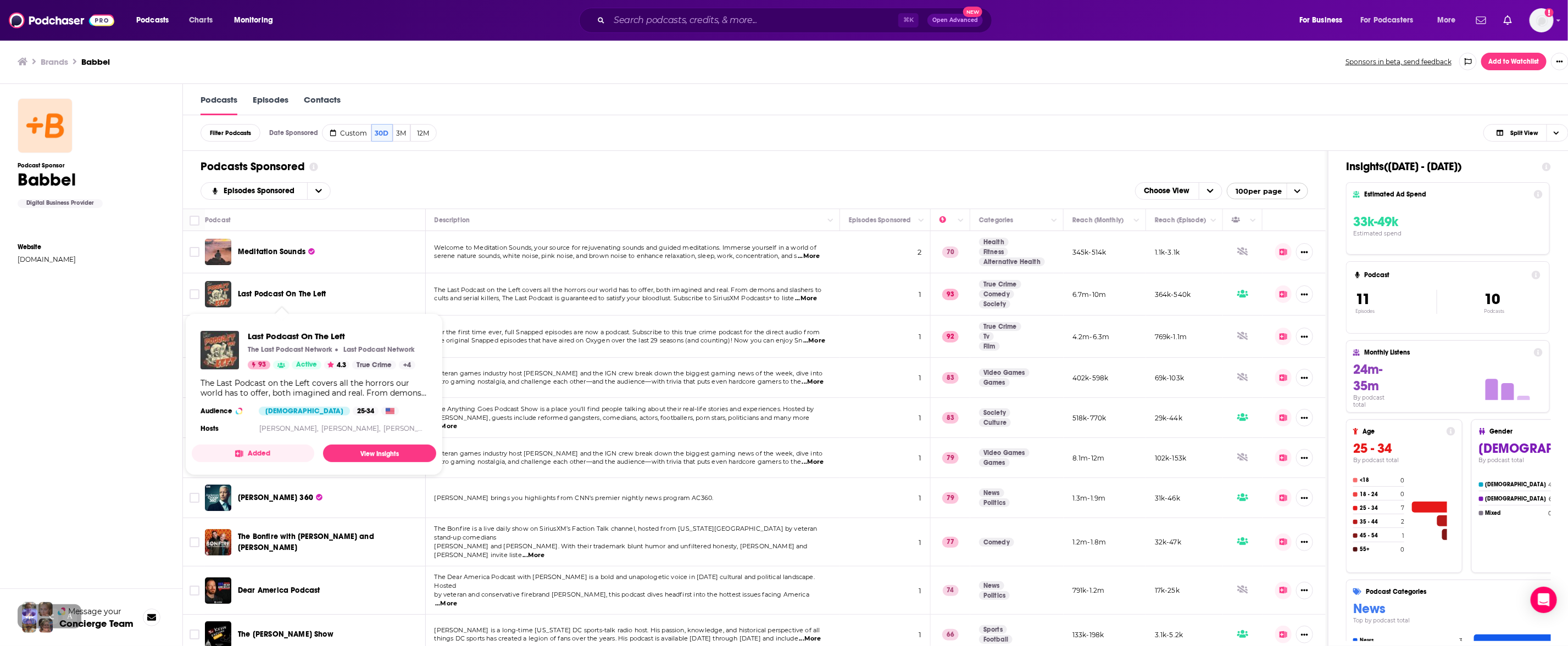
click at [283, 293] on span "Last Podcast On The Left" at bounding box center [281, 294] width 88 height 9
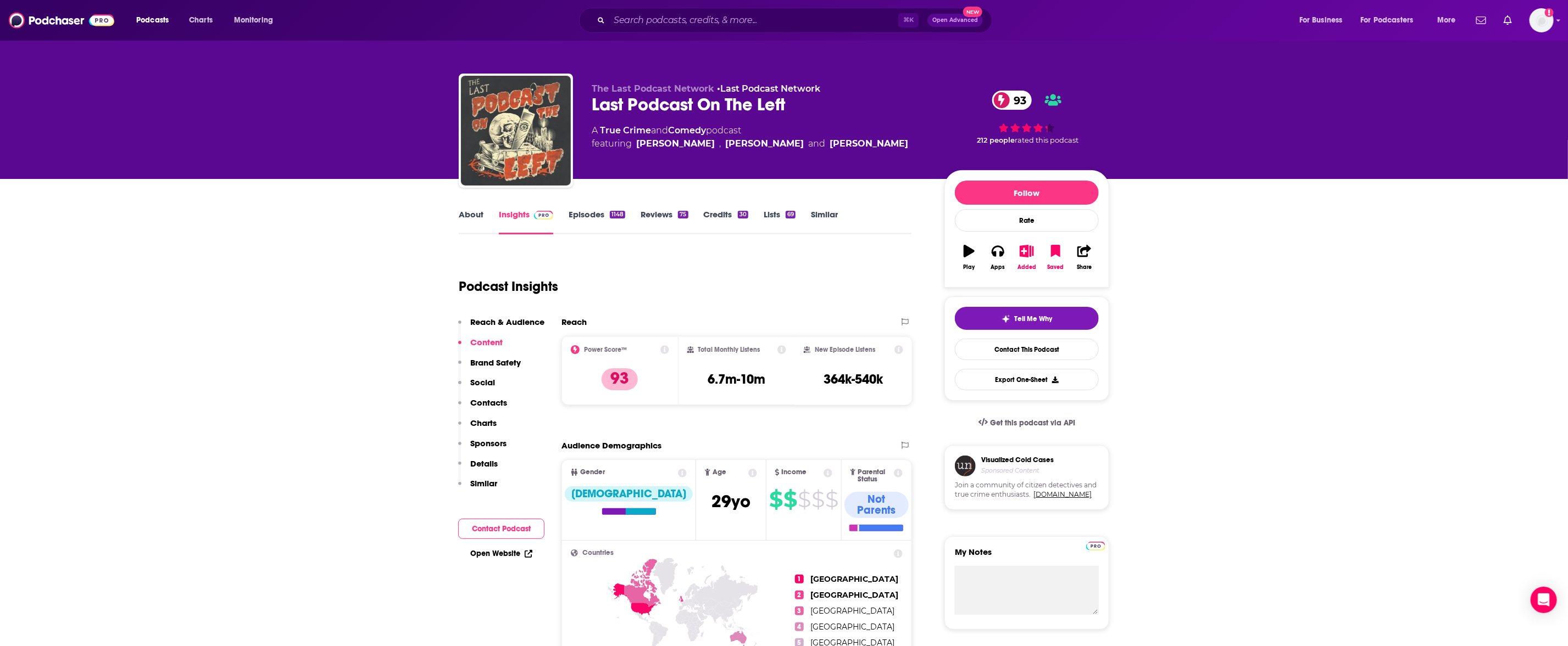
click at [586, 215] on link "Episodes 1148" at bounding box center [597, 222] width 57 height 25
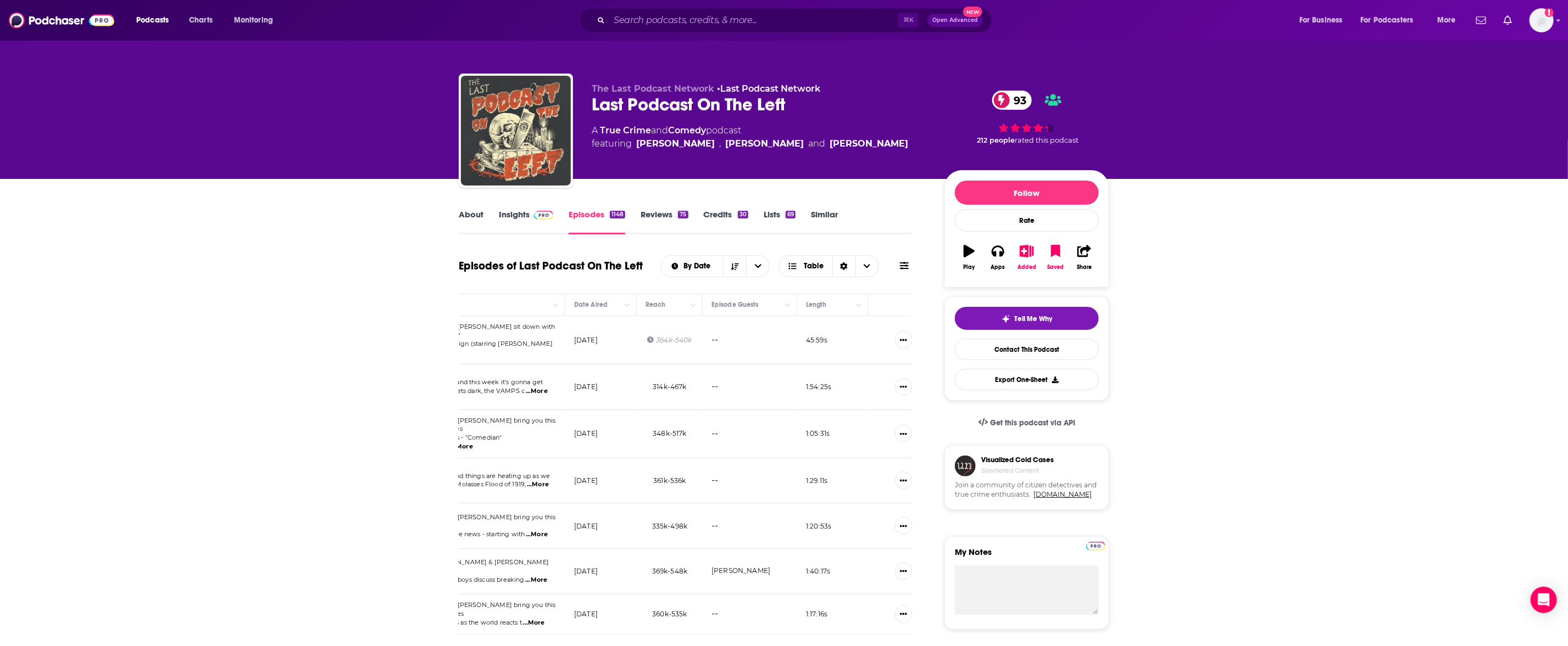
scroll to position [0, 312]
click at [887, 342] on button "Show More Button" at bounding box center [884, 340] width 17 height 17
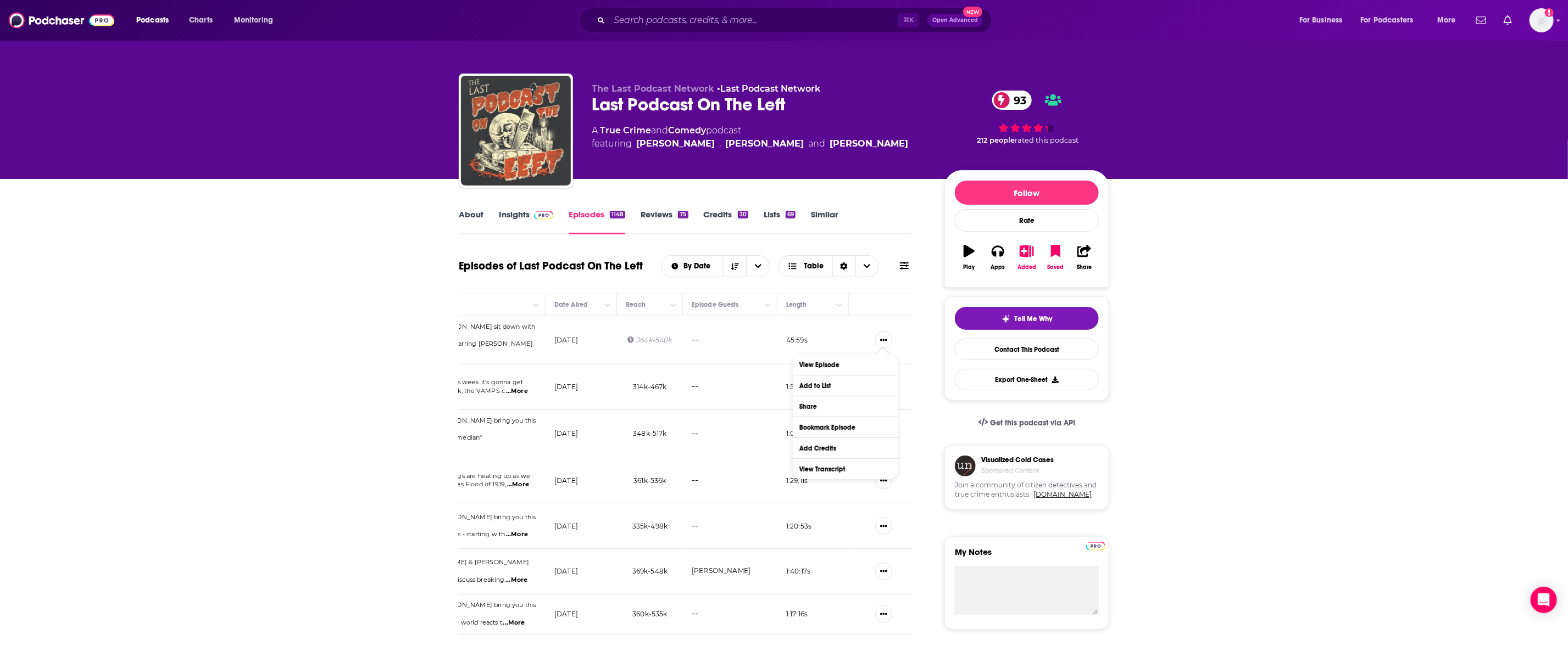
click at [470, 340] on span "the new film Sovereign (starring [PERSON_NAME]" at bounding box center [454, 344] width 157 height 8
click at [578, 343] on p "[DATE]" at bounding box center [566, 340] width 24 height 9
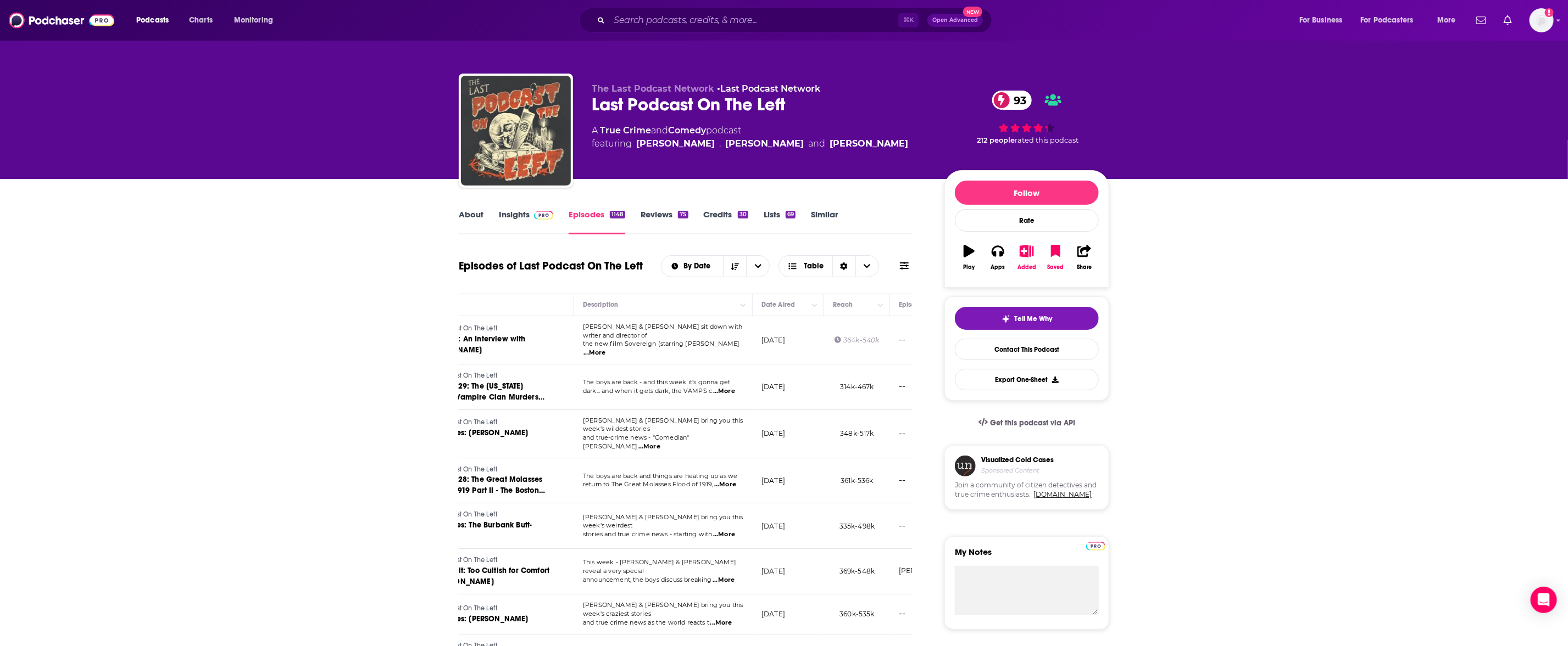
scroll to position [0, 17]
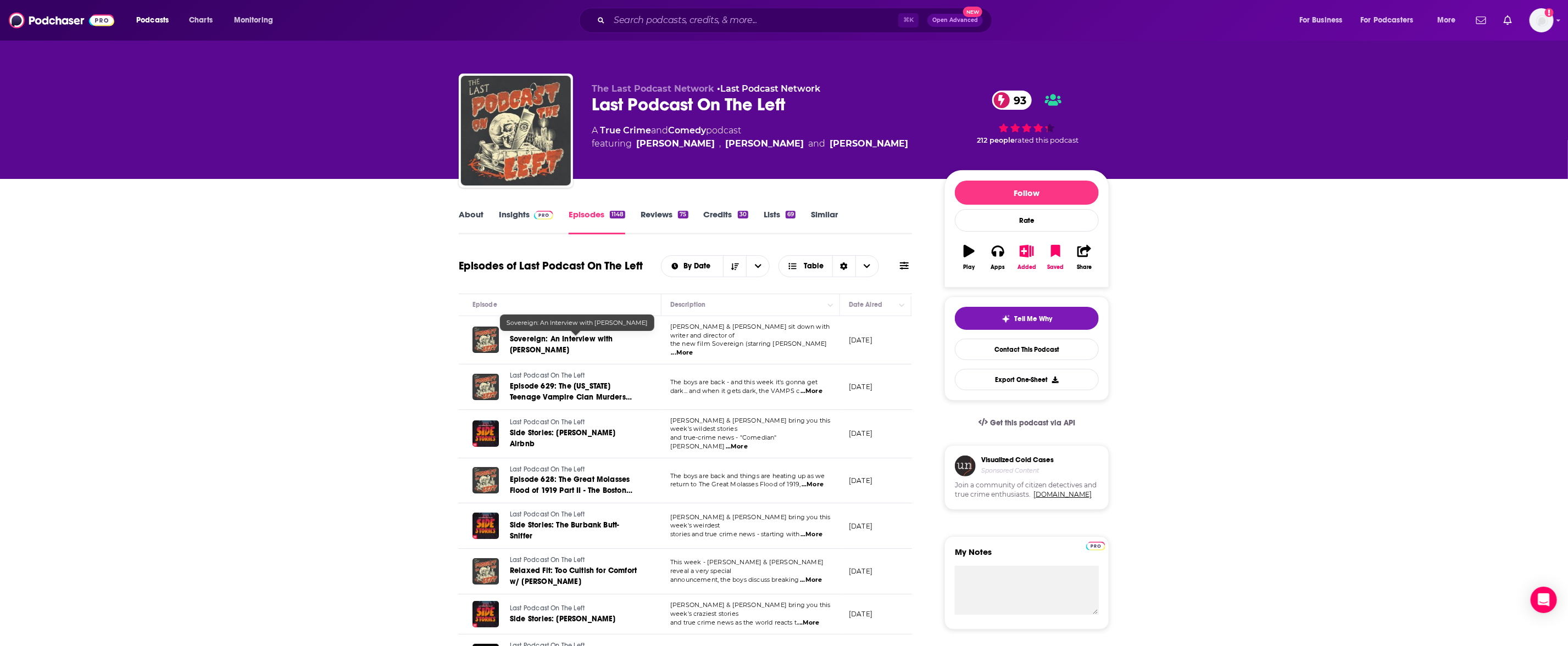
click at [548, 346] on span "Sovereign: An Interview with [PERSON_NAME]" at bounding box center [561, 345] width 103 height 21
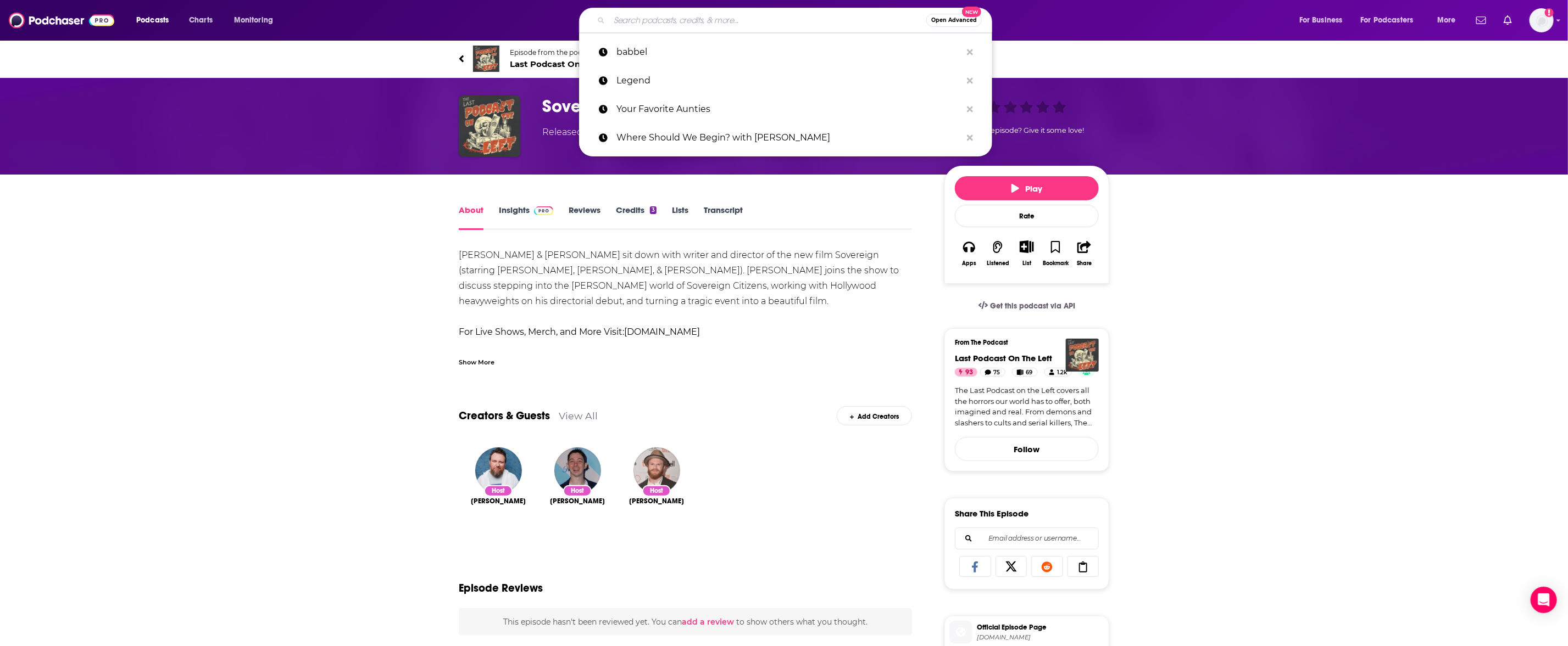
click at [683, 15] on input "Search podcasts, credits, & more..." at bounding box center [768, 21] width 317 height 17
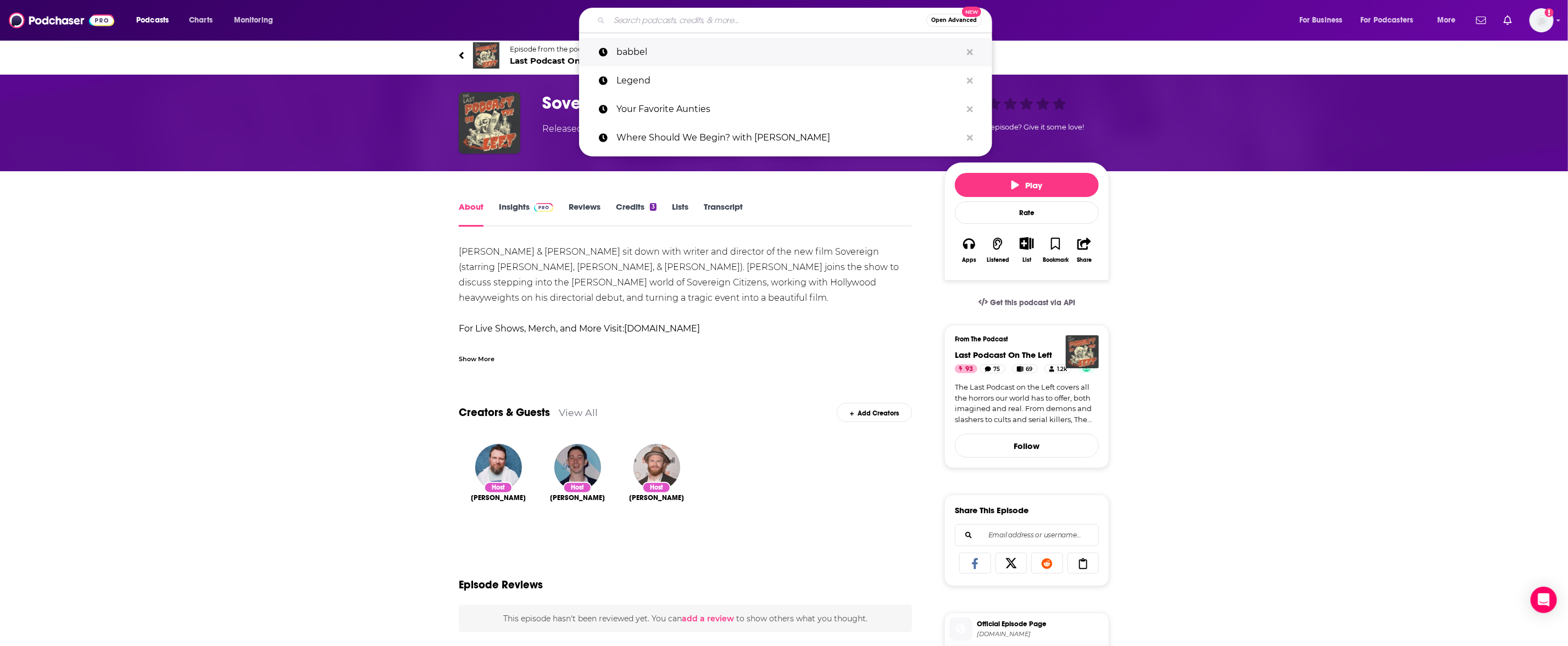
click at [646, 50] on p "babbel" at bounding box center [788, 52] width 345 height 28
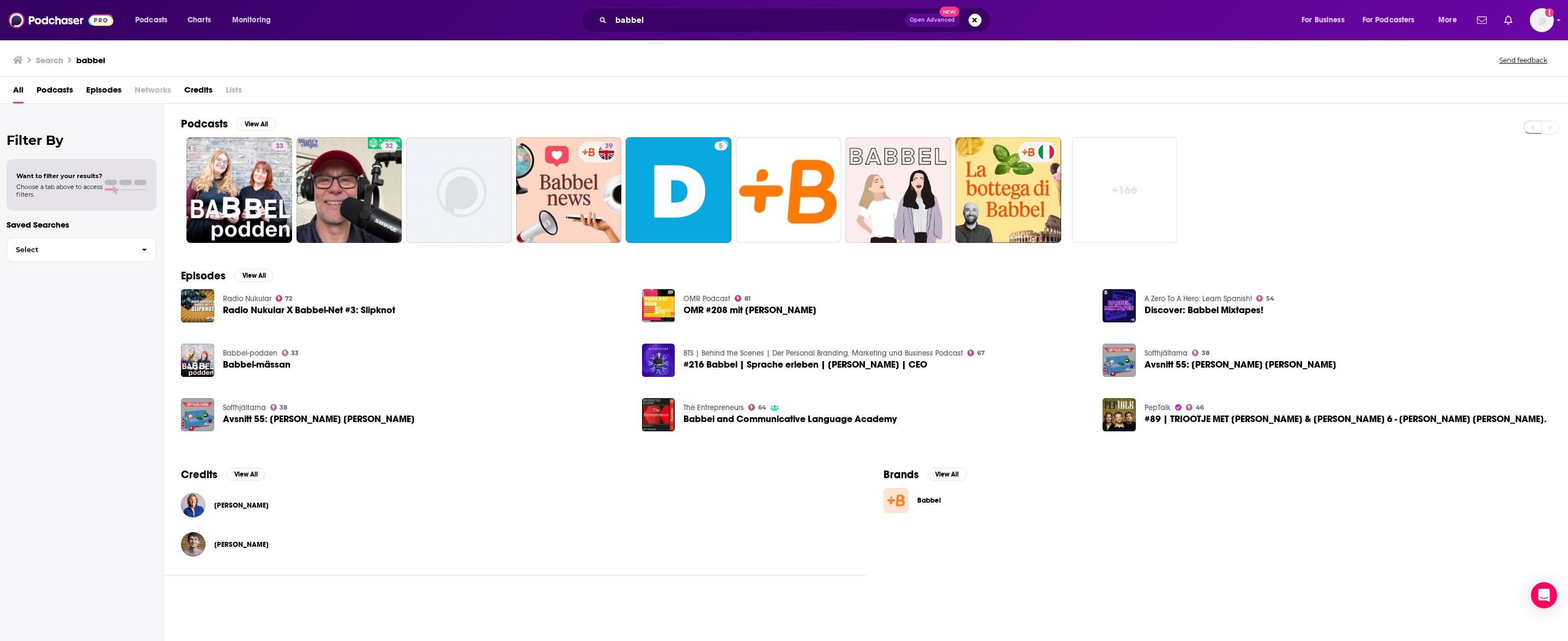
click at [915, 501] on link "Babbel" at bounding box center [1217, 501] width 668 height 25
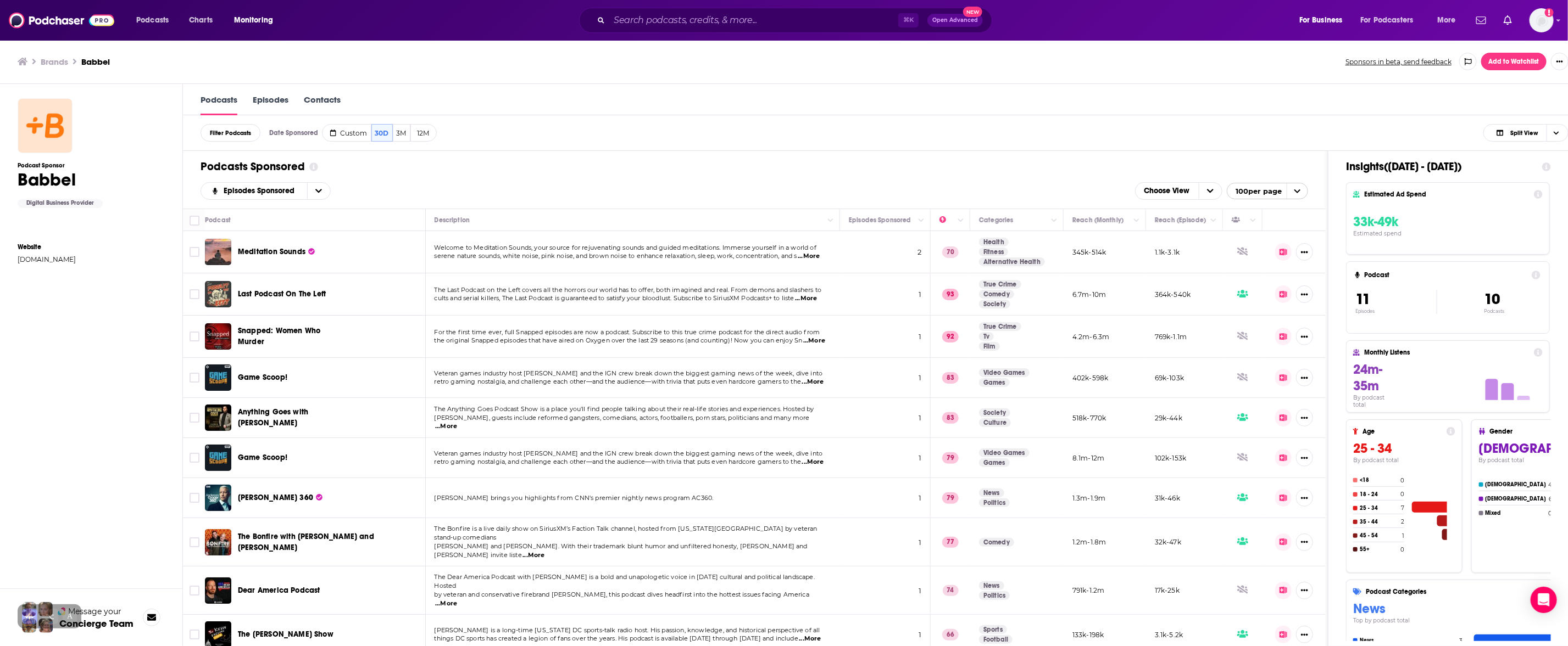
click at [256, 95] on link "Episodes" at bounding box center [270, 105] width 36 height 21
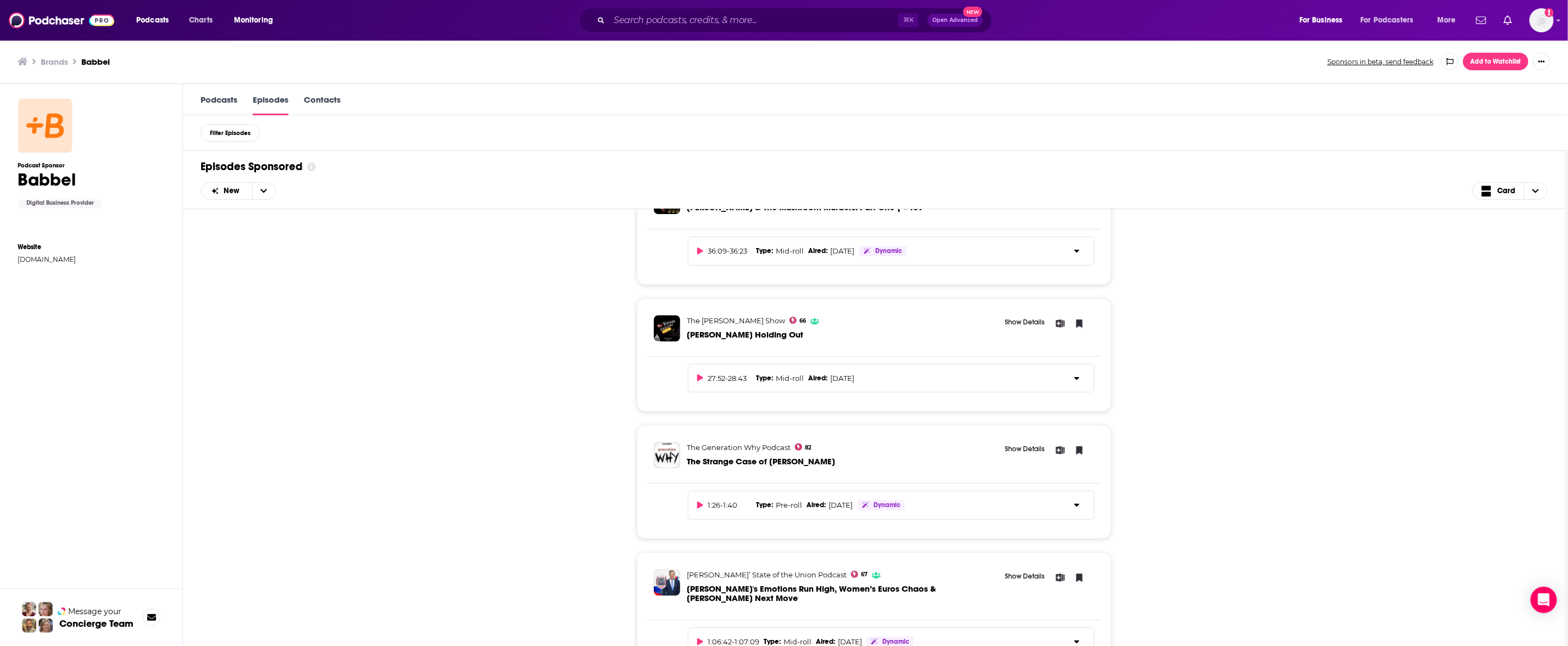
scroll to position [2692, 0]
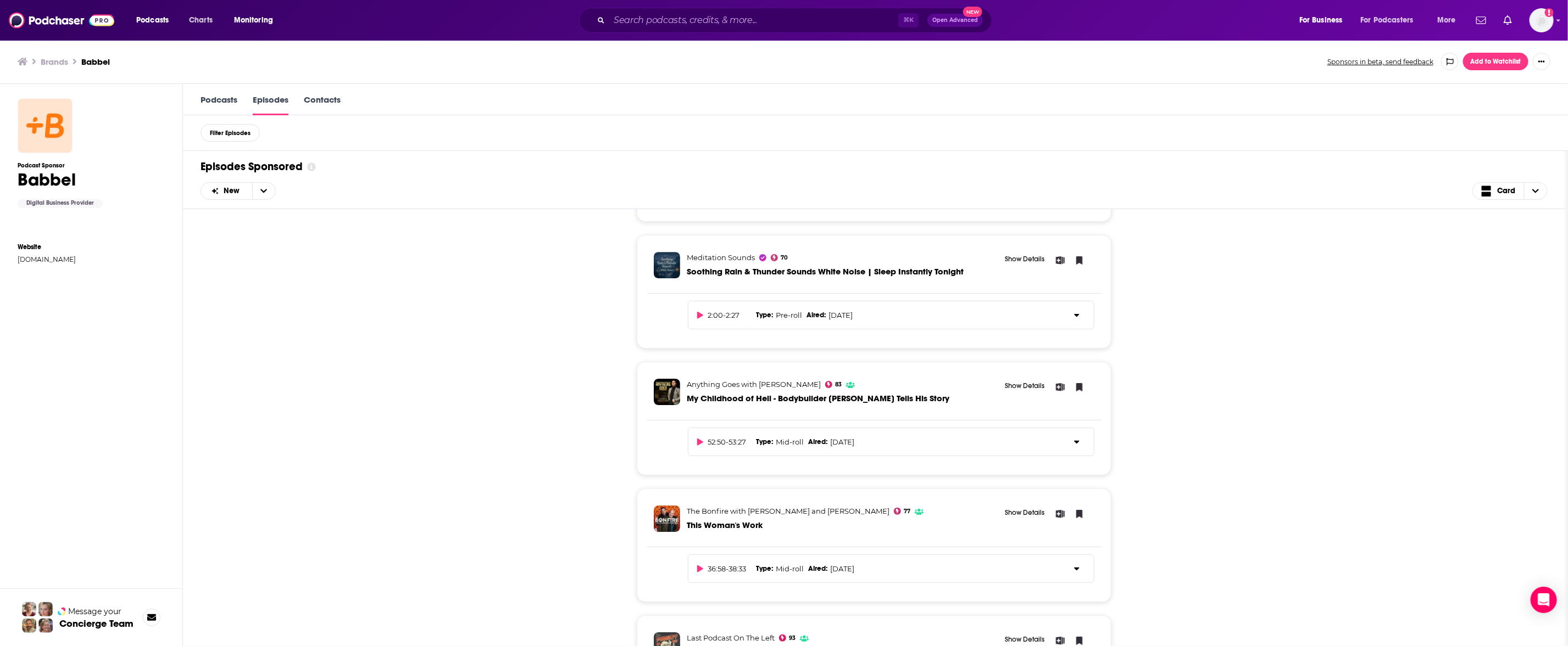
click at [239, 93] on div "Podcasts Episodes Contacts" at bounding box center [875, 100] width 1385 height 32
click at [230, 99] on link "Podcasts" at bounding box center [219, 105] width 37 height 21
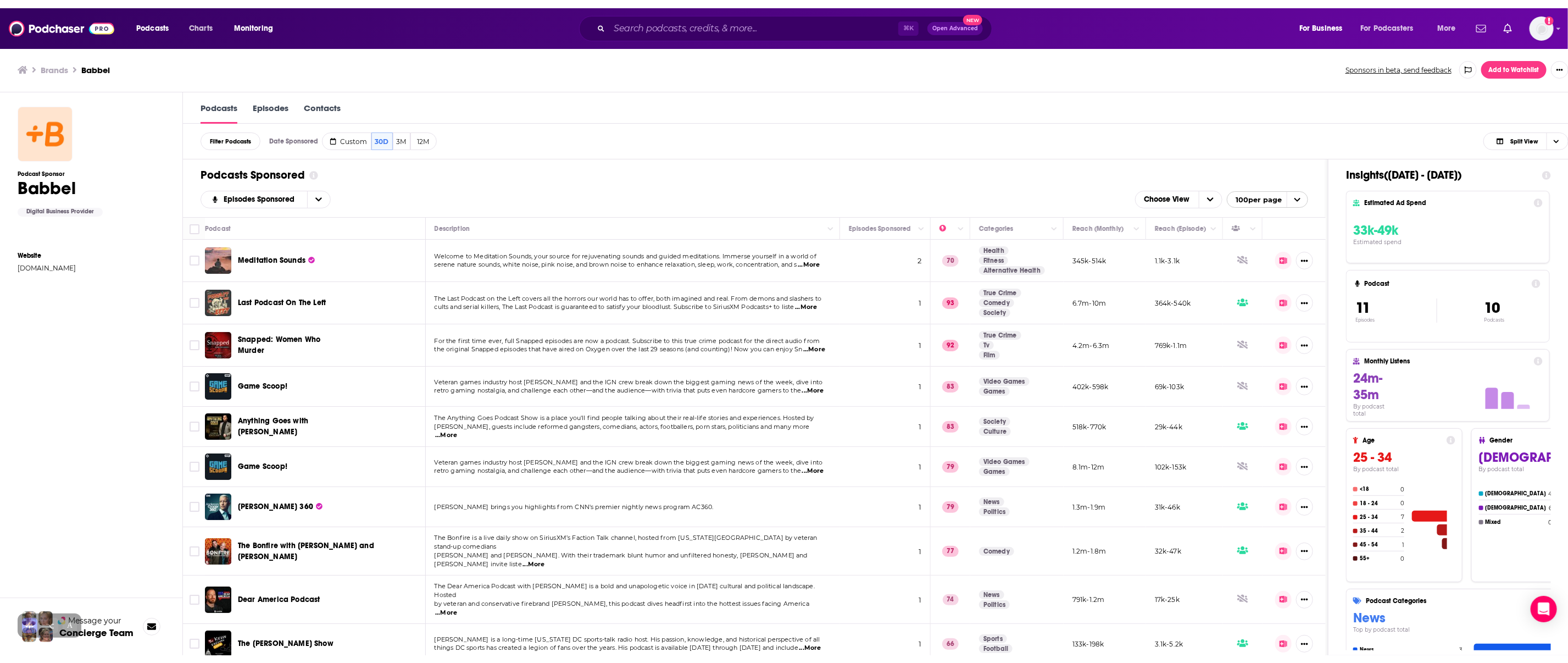
scroll to position [1, 0]
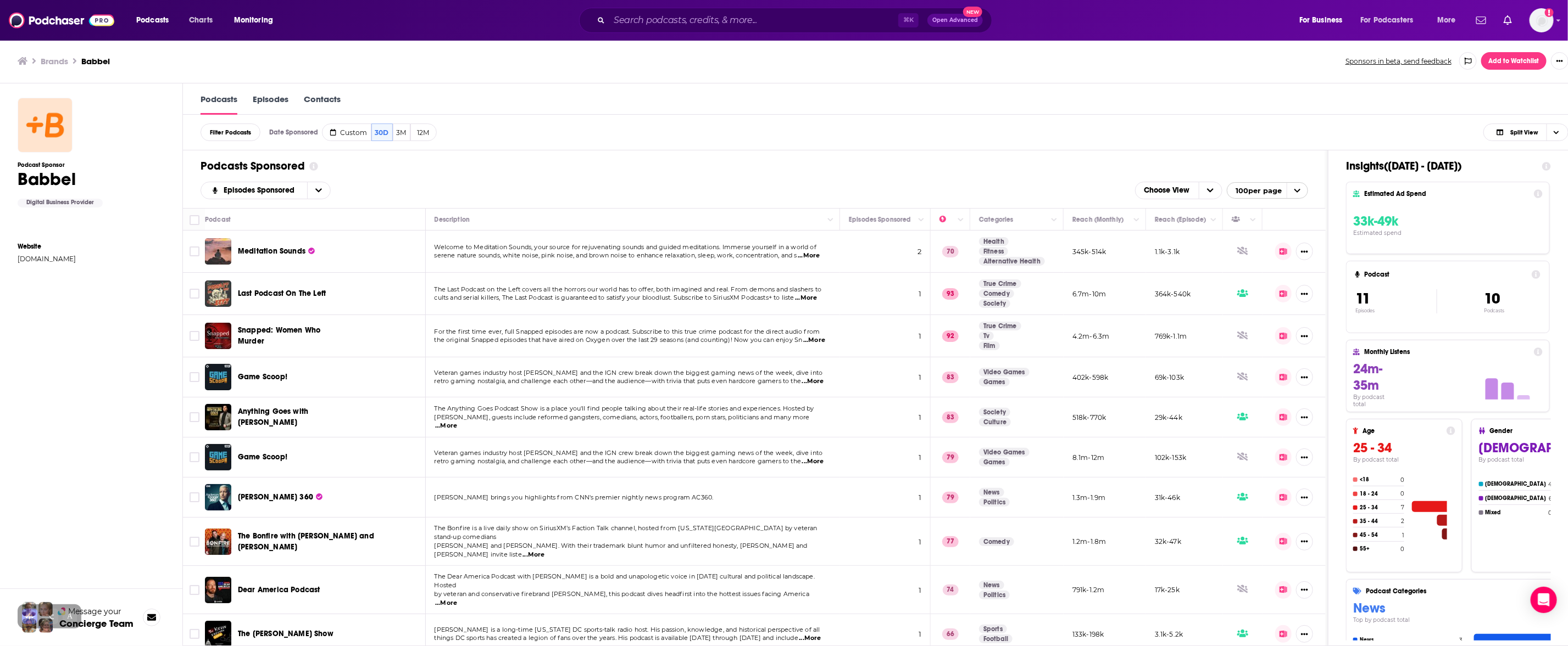
click at [544, 413] on span "The Anything Goes Podcast Show is a place you'll find people talking about thei…" at bounding box center [624, 409] width 380 height 8
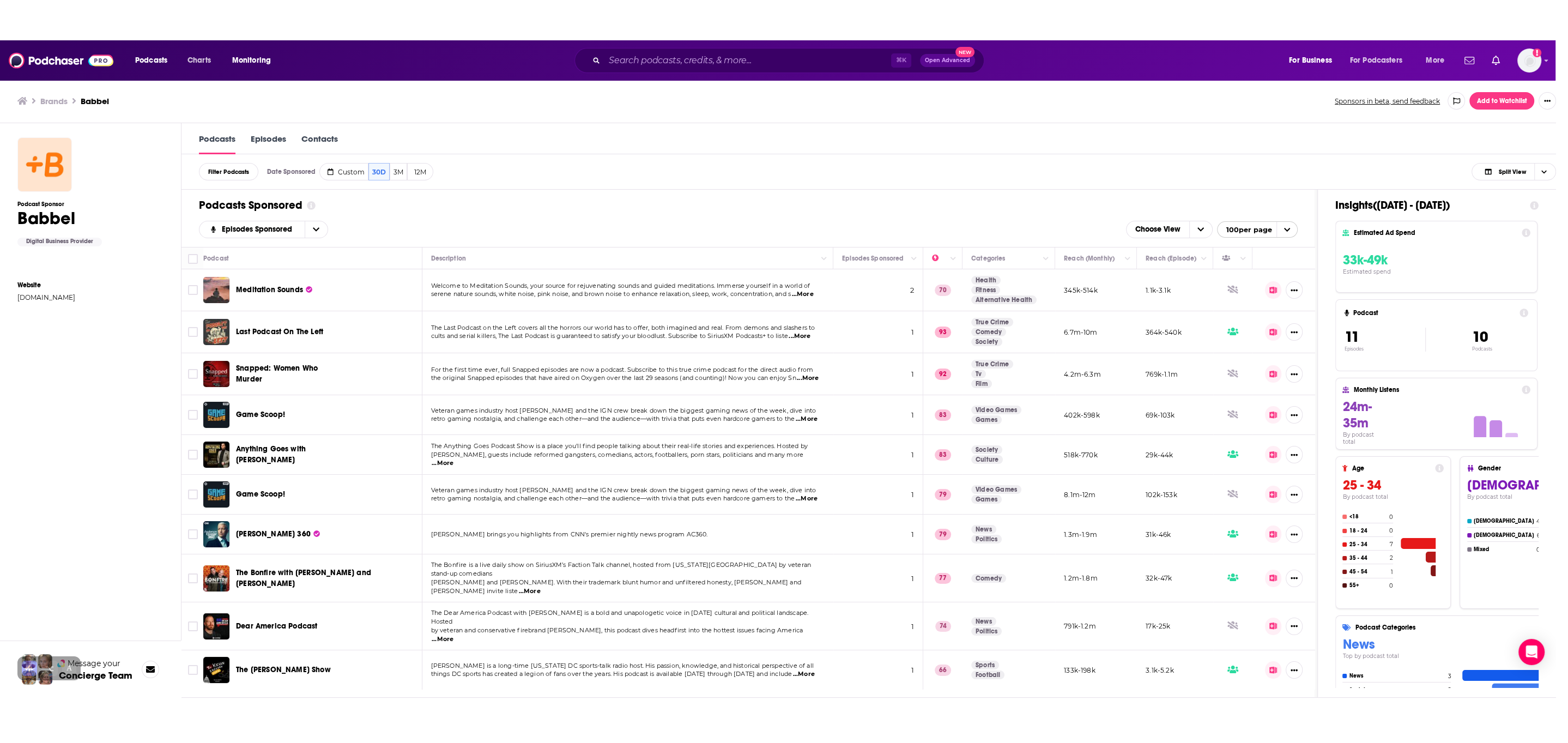
scroll to position [0, 0]
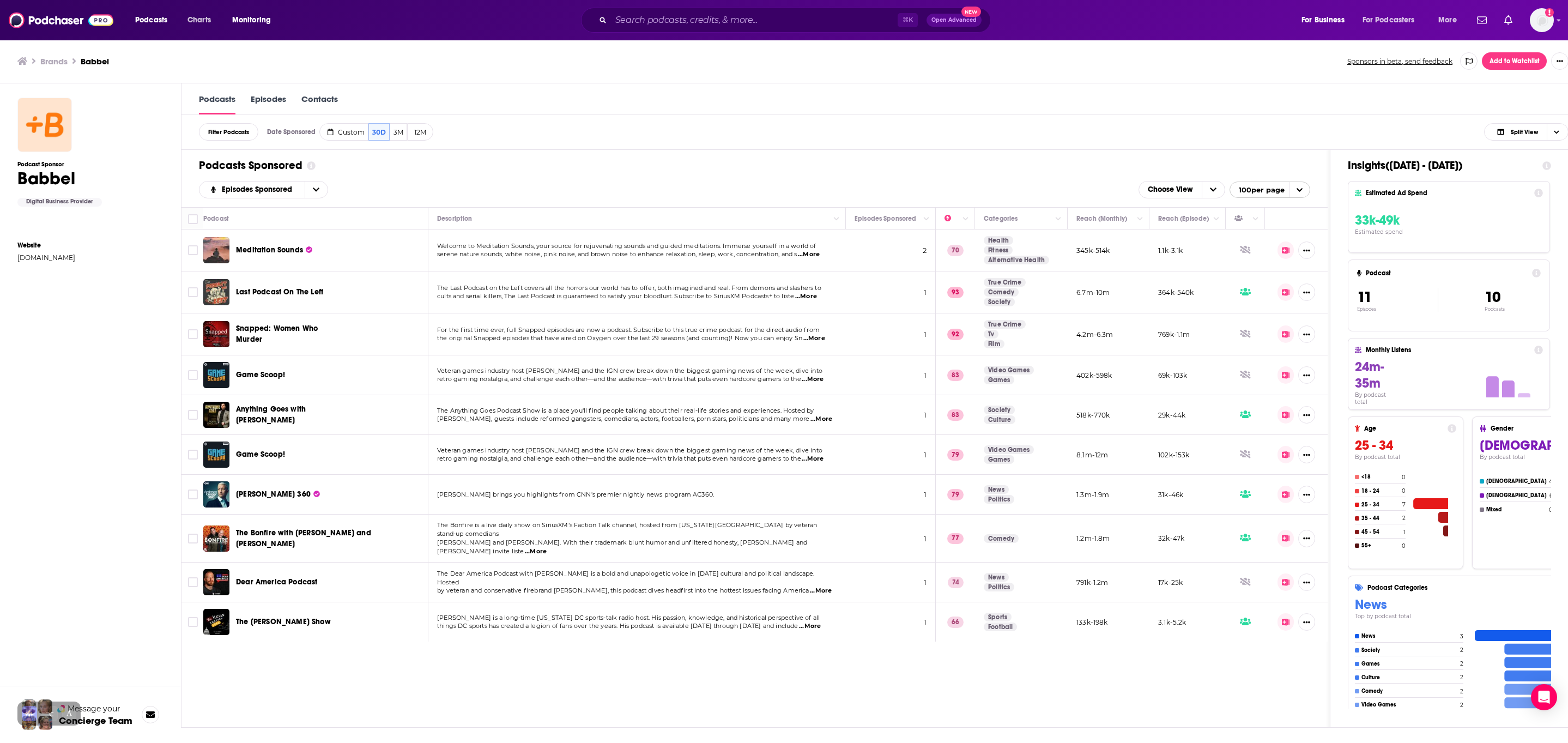
click at [933, 641] on div "Podcast Description Episodes Sponsored Categories Reach (Monthly) Reach (Episod…" at bounding box center [755, 467] width 1146 height 520
click at [792, 179] on div "Podcasts Sponsored Episodes Sponsored Choose View 100 per page" at bounding box center [755, 178] width 1146 height 57
